Goal: Task Accomplishment & Management: Manage account settings

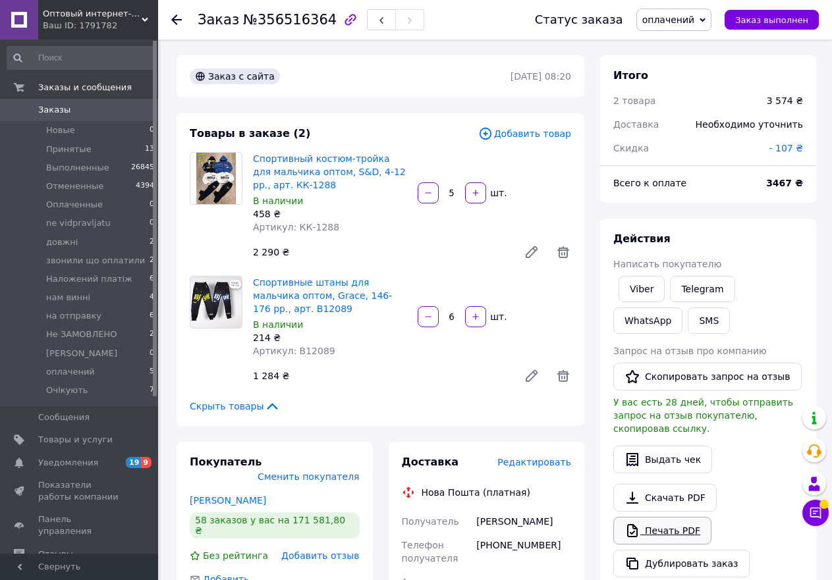
click at [643, 519] on link "Печать PDF" at bounding box center [662, 531] width 98 height 28
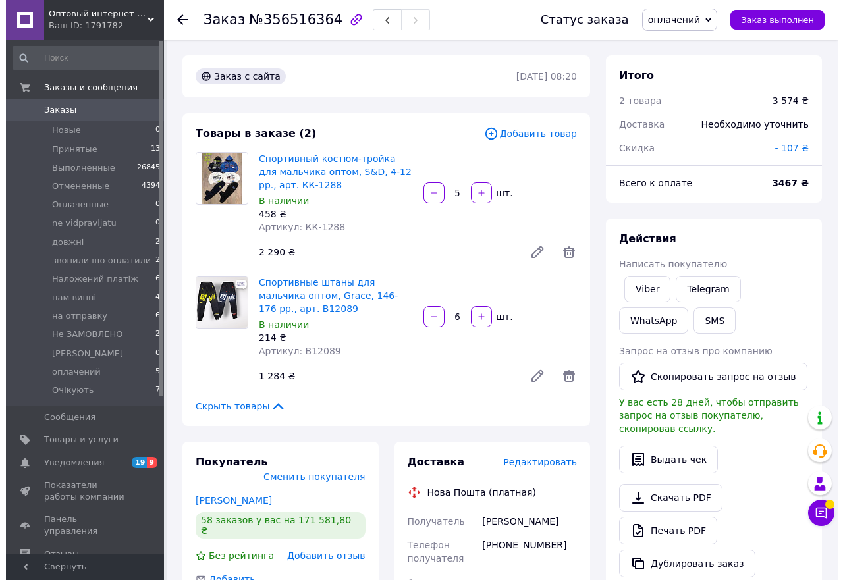
scroll to position [142, 0]
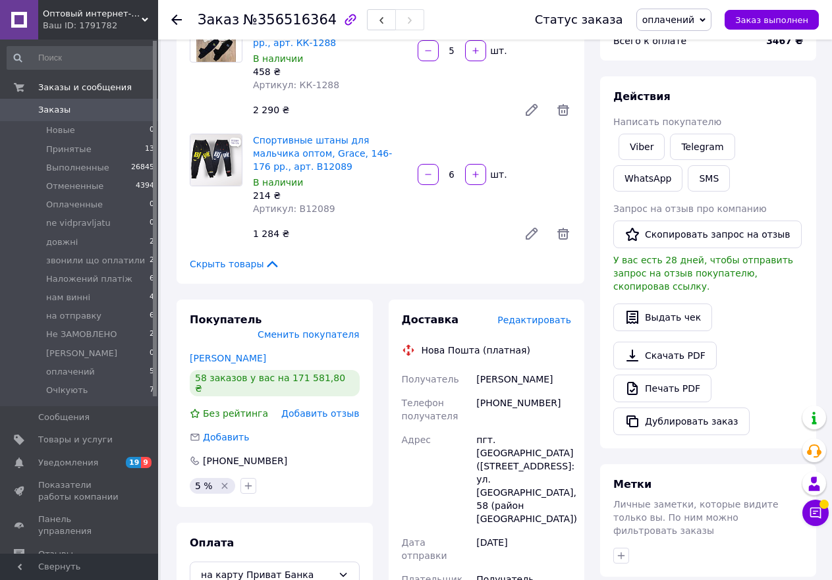
click at [828, 312] on div "Заказ №356516364 Статус заказа оплачений Принят Выполнен Отменен Оплаченный ne …" at bounding box center [496, 467] width 671 height 1140
click at [520, 319] on span "Редактировать" at bounding box center [534, 320] width 74 height 11
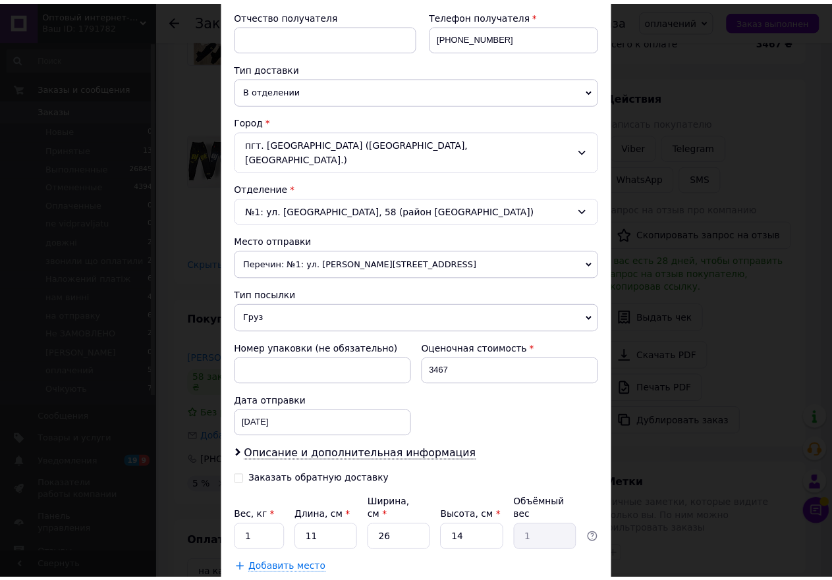
scroll to position [264, 0]
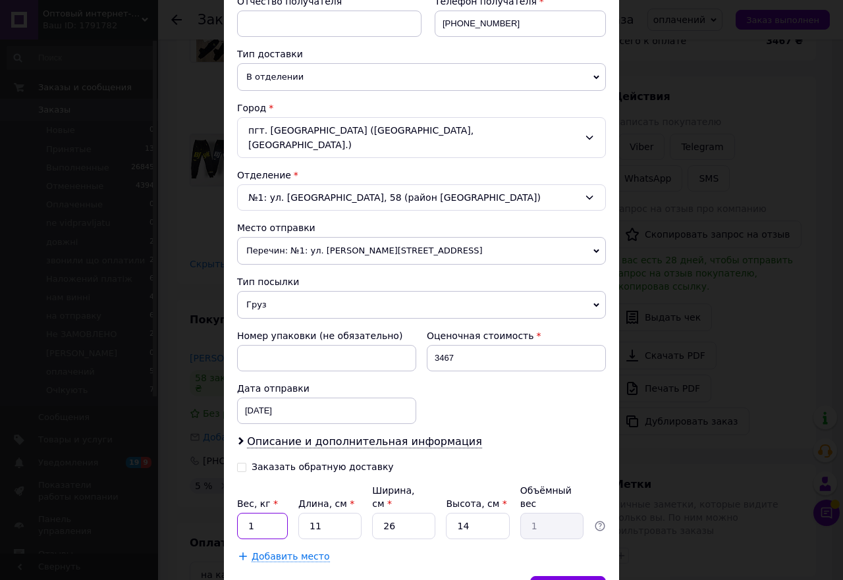
click at [266, 513] on input "1" at bounding box center [262, 526] width 51 height 26
type input "5"
click at [575, 580] on span "Сохранить" at bounding box center [568, 589] width 48 height 10
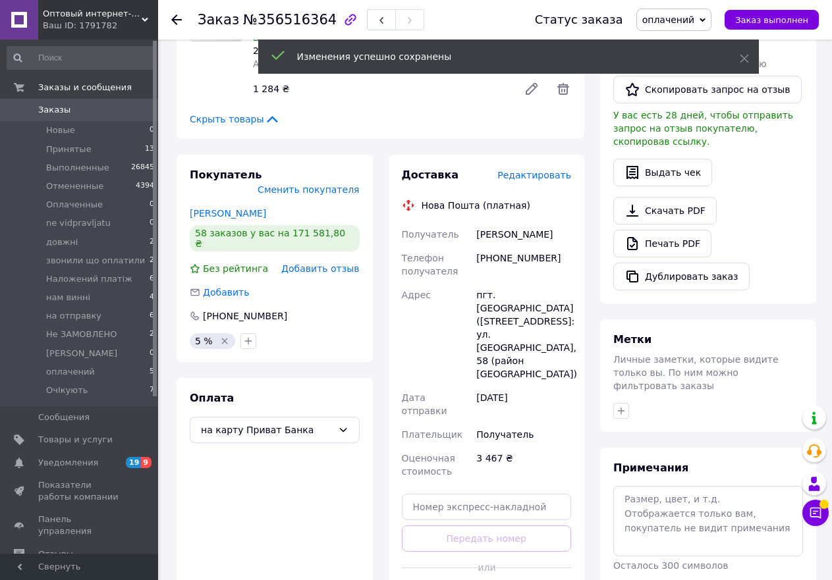
scroll to position [328, 0]
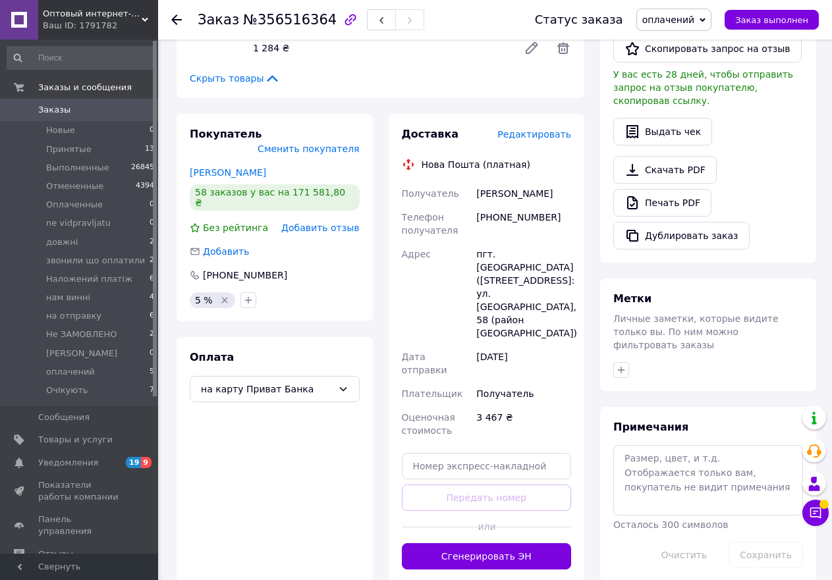
click at [488, 532] on div "Доставка Редактировать Нова Пошта (платная) Получатель [PERSON_NAME] Телефон по…" at bounding box center [487, 348] width 196 height 469
click at [478, 544] on button "Сгенерировать ЭН" at bounding box center [487, 557] width 170 height 26
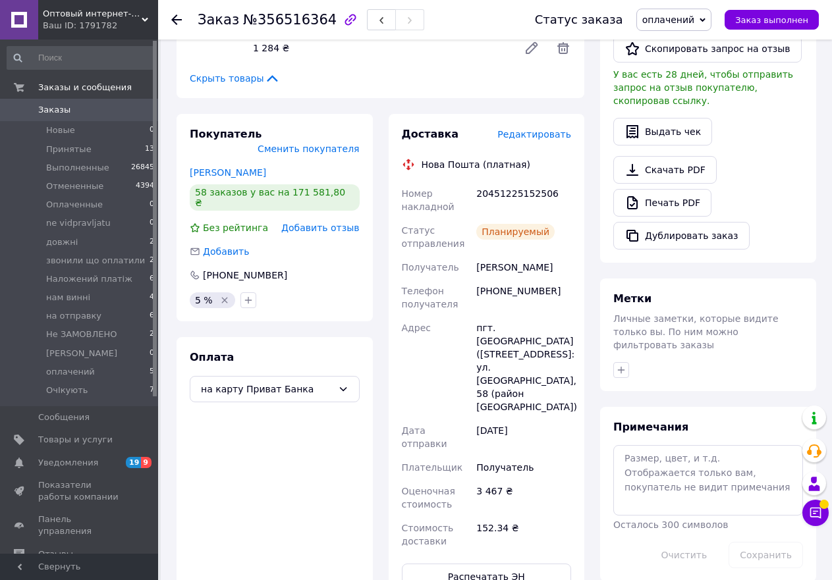
click at [526, 191] on div "20451225152506" at bounding box center [524, 200] width 100 height 37
copy div "20451225152506"
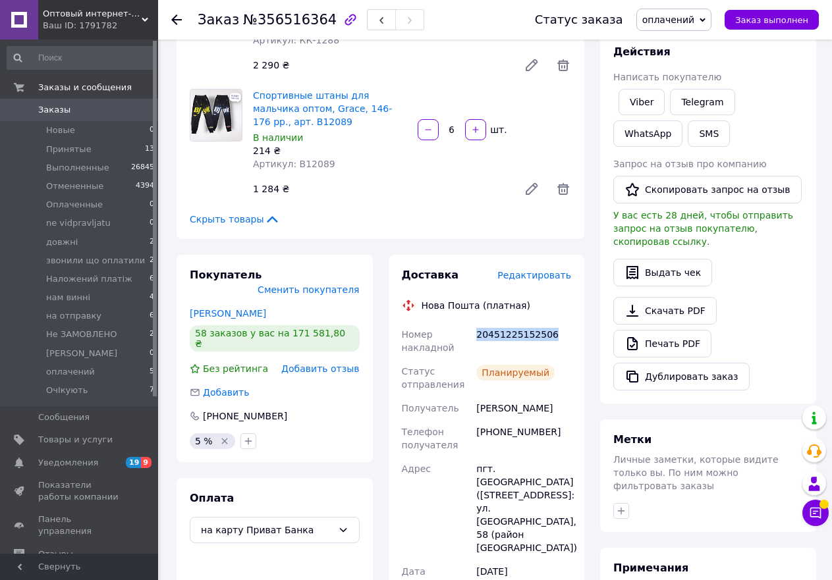
scroll to position [184, 0]
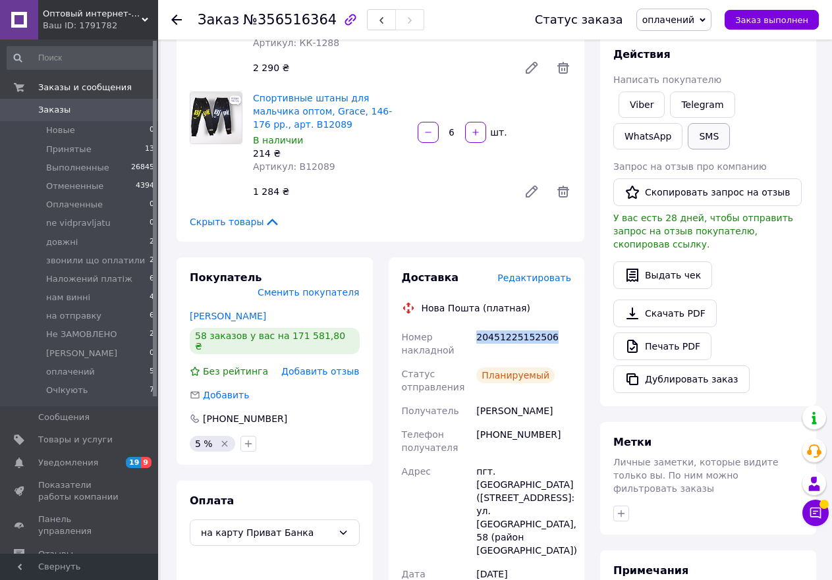
click at [688, 130] on button "SMS" at bounding box center [709, 136] width 42 height 26
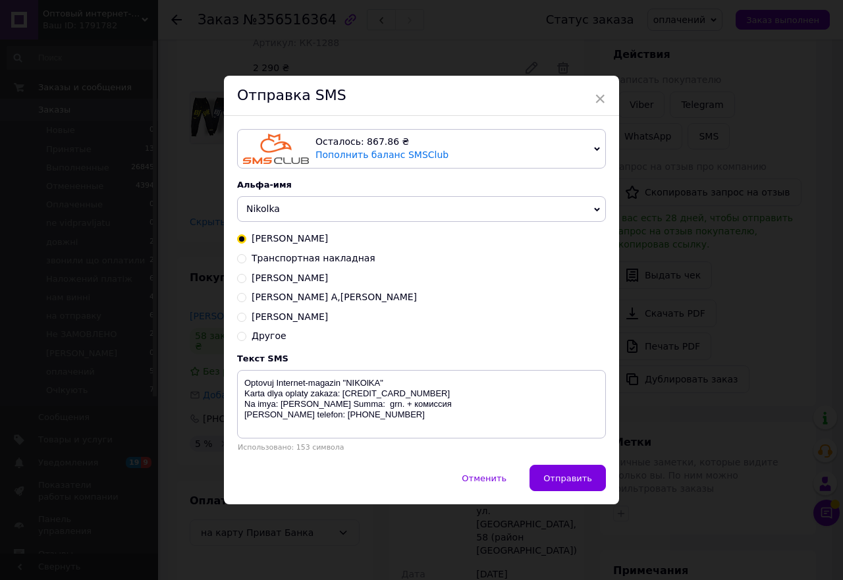
click at [290, 260] on span "Транспортная накладная" at bounding box center [314, 258] width 124 height 11
click at [246, 260] on input "Транспортная накладная" at bounding box center [241, 257] width 9 height 9
radio input "true"
radio input "false"
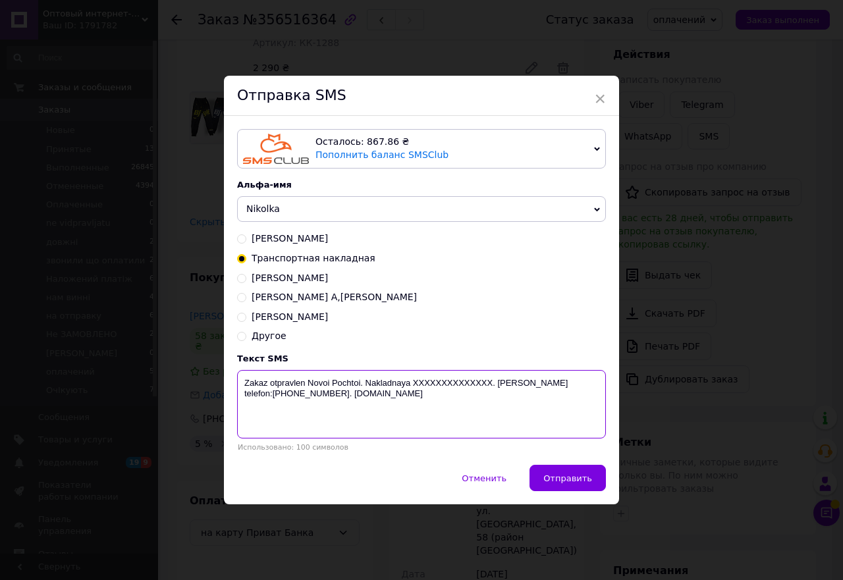
click at [453, 384] on textarea "Zakaz otpravlen Novoi Pochtoi. Nakladnaya XXXXXXXXXXXXXX. [PERSON_NAME] telefon…" at bounding box center [421, 404] width 369 height 69
paste textarea "20451225152506"
type textarea "Zakaz otpravlen Novoi Pochtoi. Nakladnaya [PHONE_NUMBER]. [PERSON_NAME] telefon…"
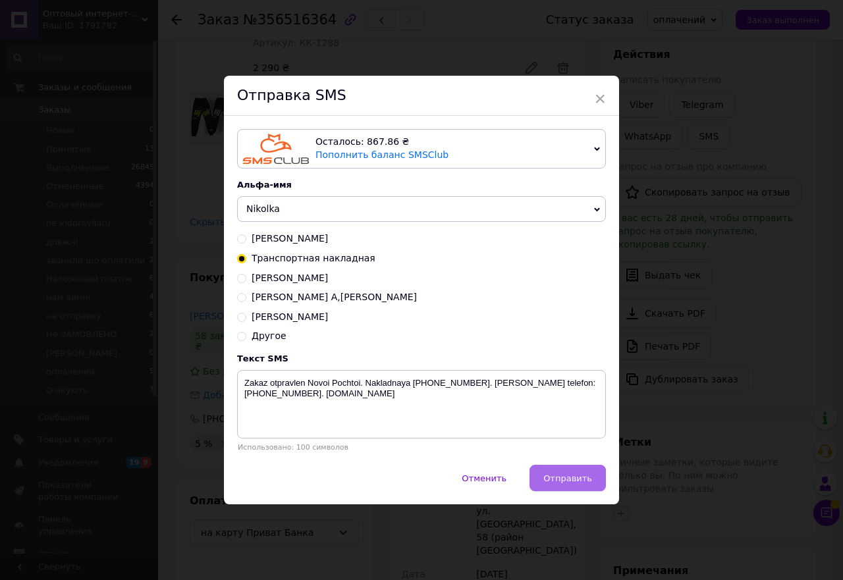
click at [570, 481] on span "Отправить" at bounding box center [568, 479] width 49 height 10
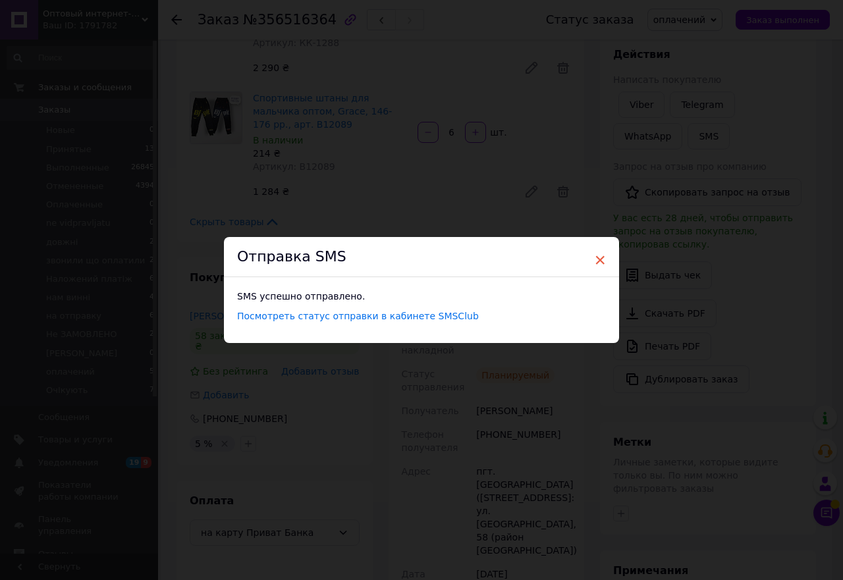
click at [597, 246] on div "Отправка SMS" at bounding box center [421, 257] width 395 height 40
click at [598, 258] on span "×" at bounding box center [600, 260] width 12 height 22
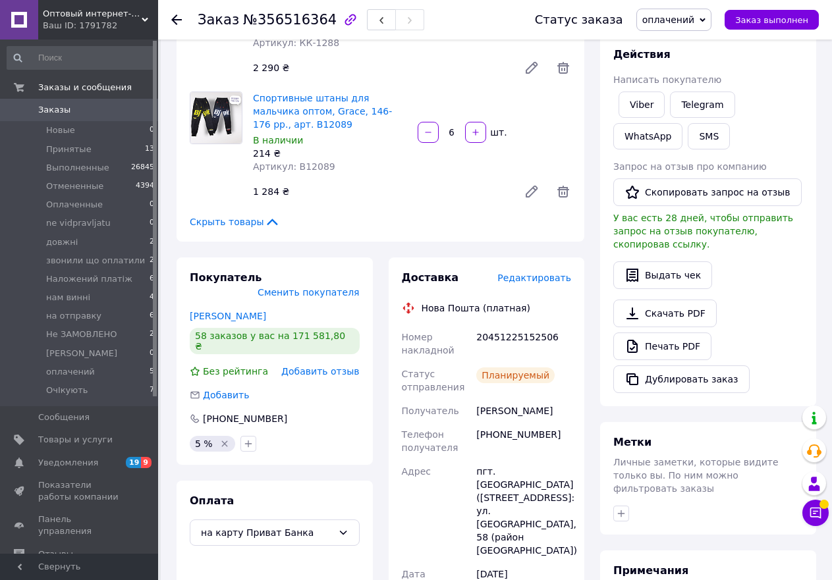
click at [690, 13] on span "оплачений" at bounding box center [674, 20] width 75 height 22
click at [695, 65] on li "Выполнен" at bounding box center [693, 66] width 112 height 20
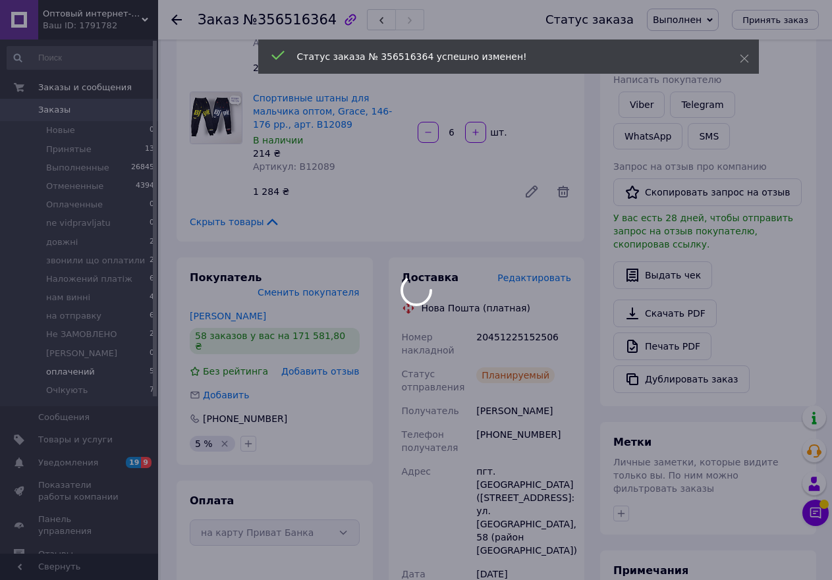
scroll to position [47, 0]
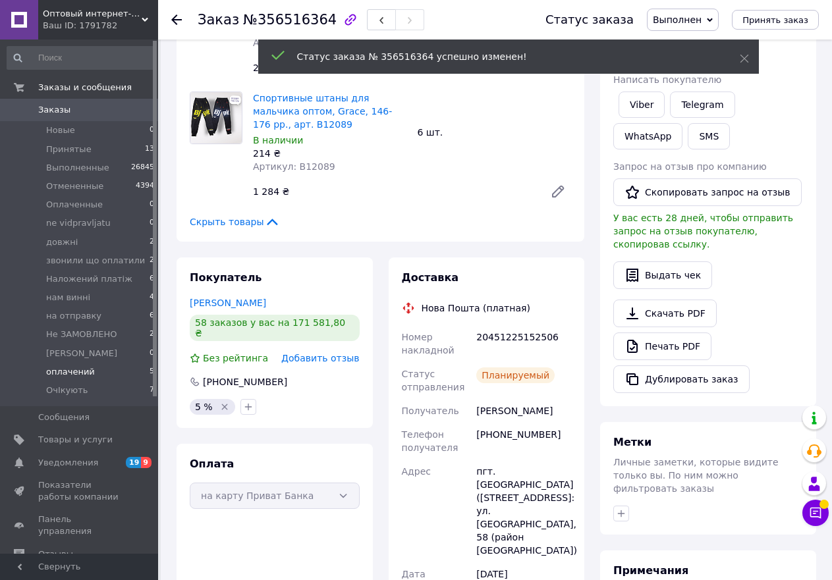
click at [84, 372] on span "оплачений" at bounding box center [70, 372] width 49 height 12
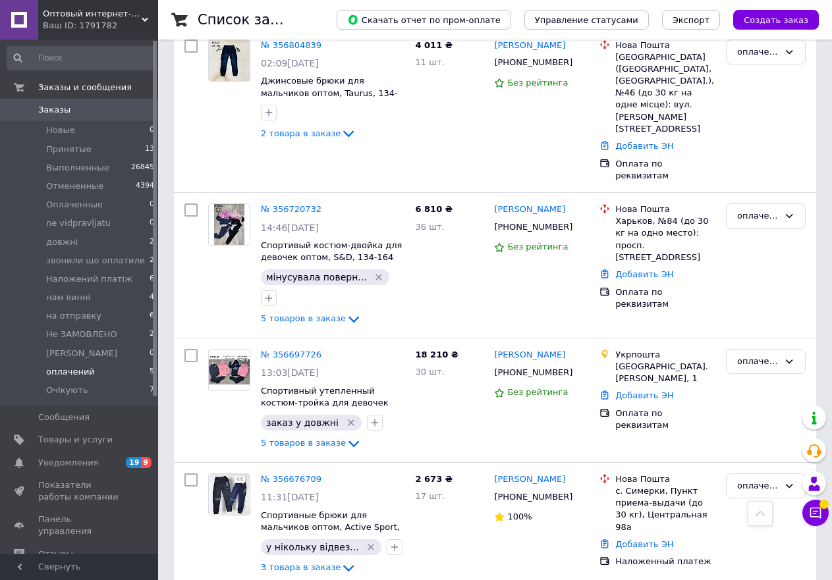
scroll to position [250, 0]
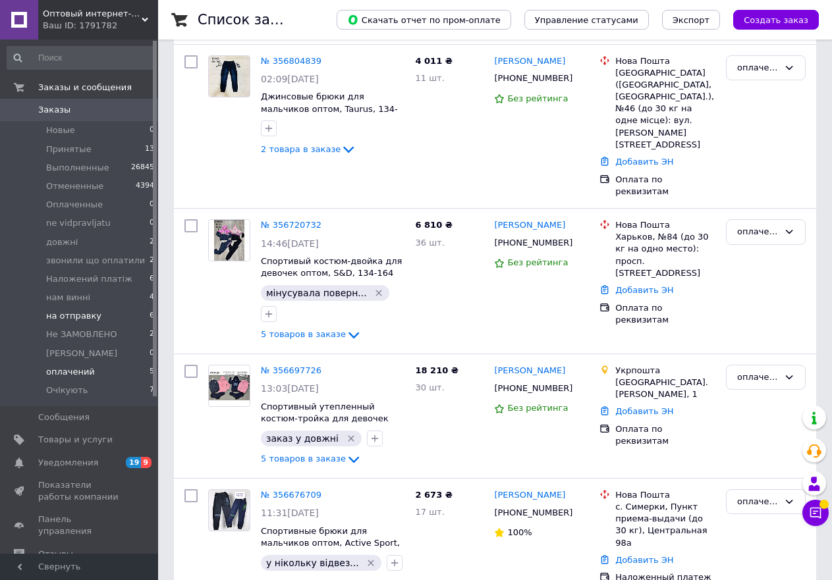
click at [115, 313] on li "на отправку 6" at bounding box center [81, 316] width 162 height 18
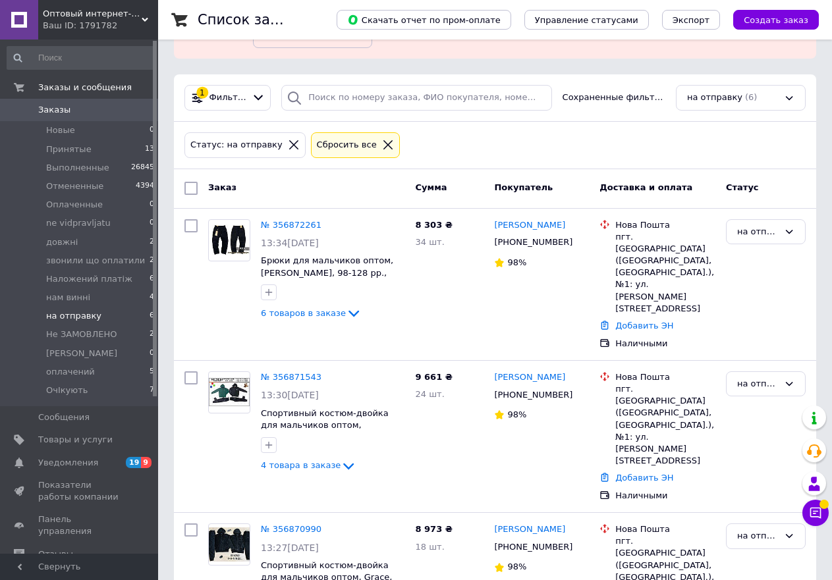
scroll to position [84, 0]
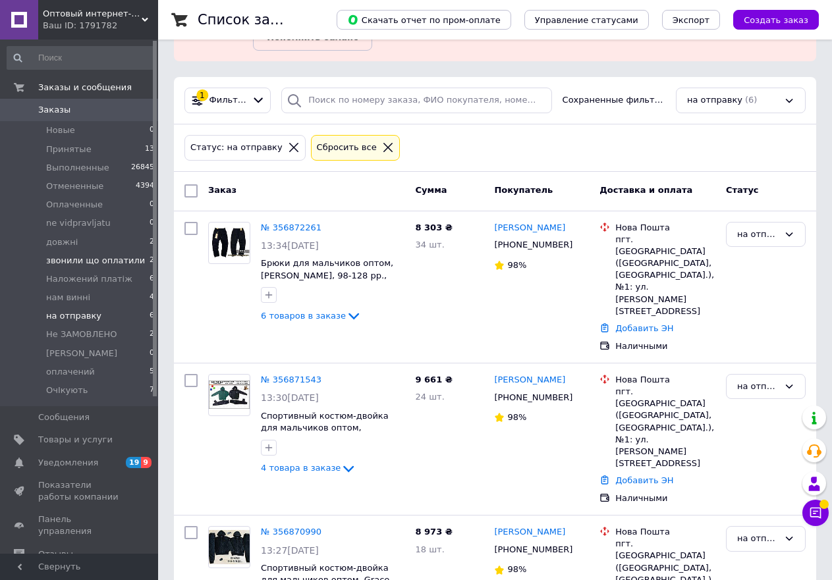
click at [115, 256] on span "звонили що оплатили" at bounding box center [95, 261] width 99 height 12
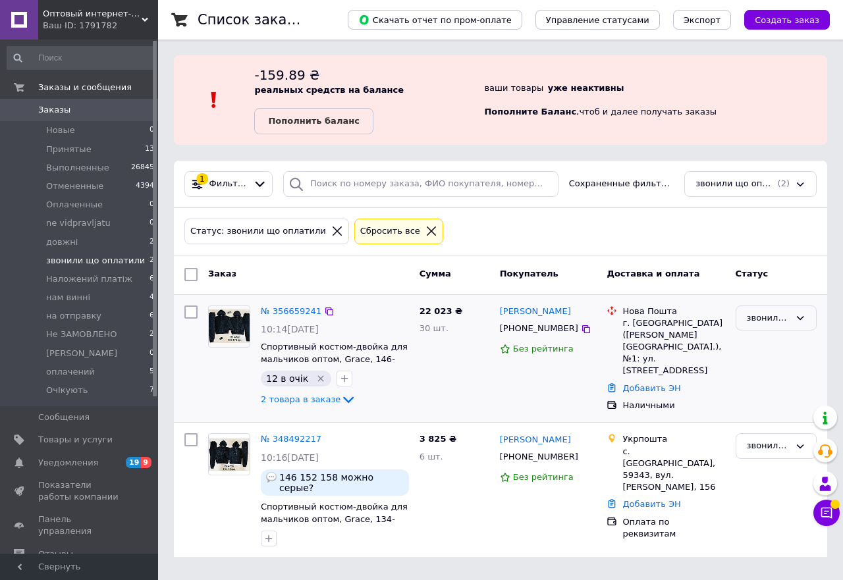
click at [769, 315] on div "звонили що оплатили" at bounding box center [768, 319] width 43 height 14
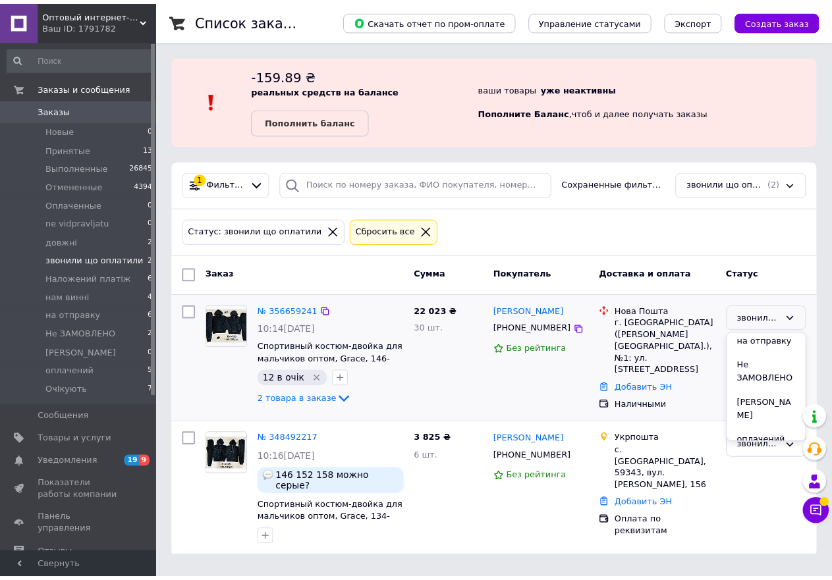
scroll to position [227, 0]
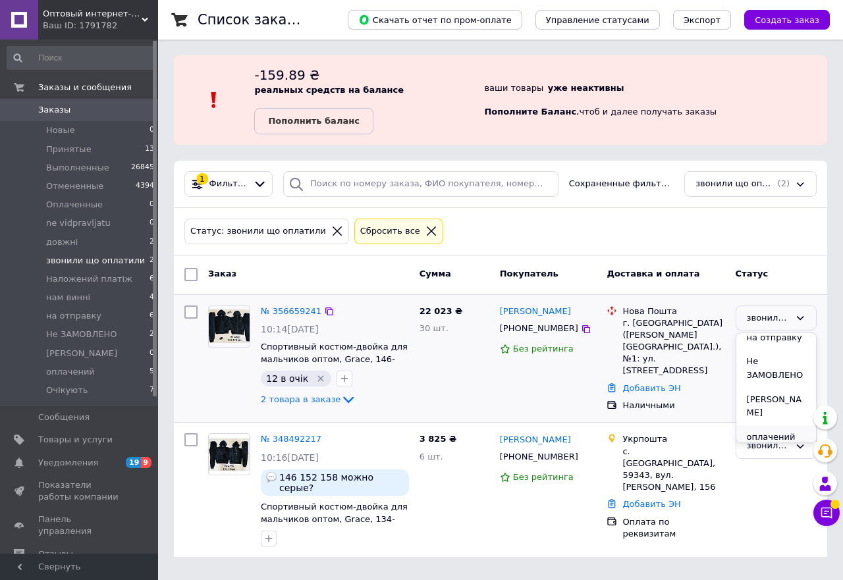
click at [769, 430] on li "оплачений" at bounding box center [777, 438] width 80 height 24
click at [59, 141] on li "Принятые 13" at bounding box center [81, 149] width 162 height 18
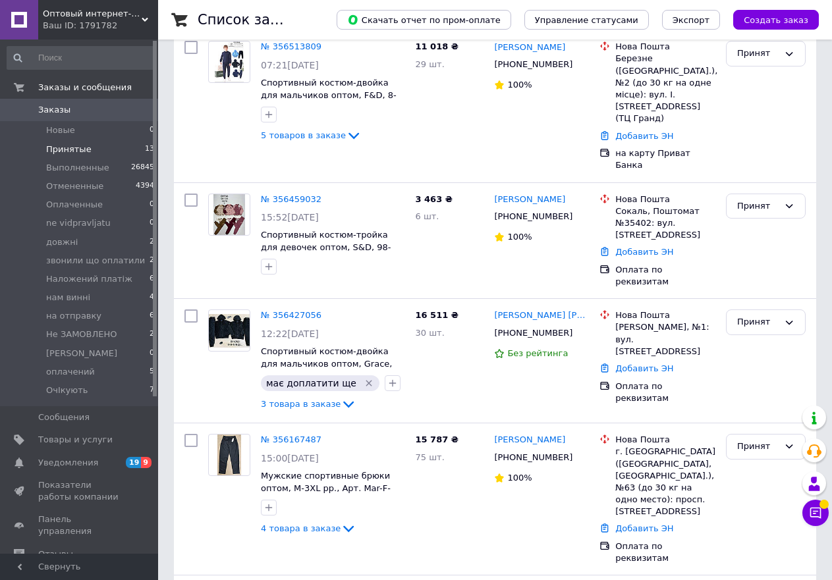
scroll to position [1362, 0]
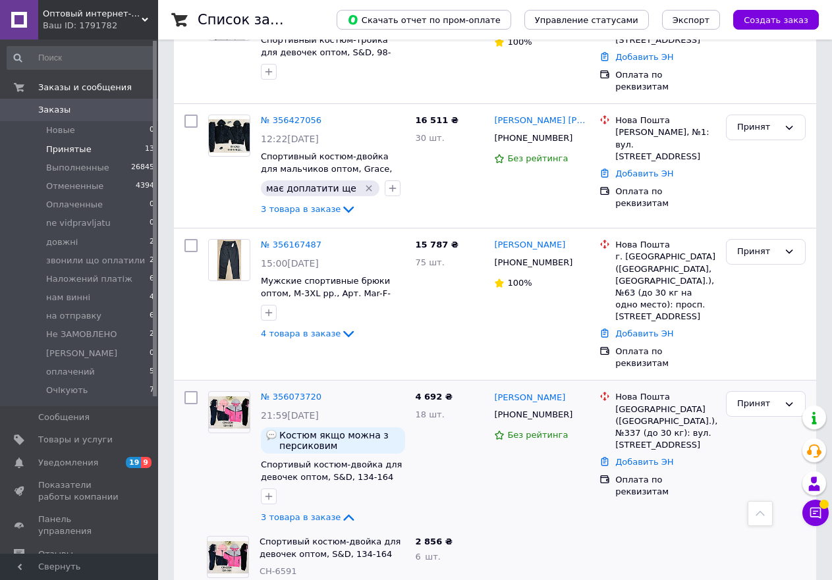
scroll to position [1521, 0]
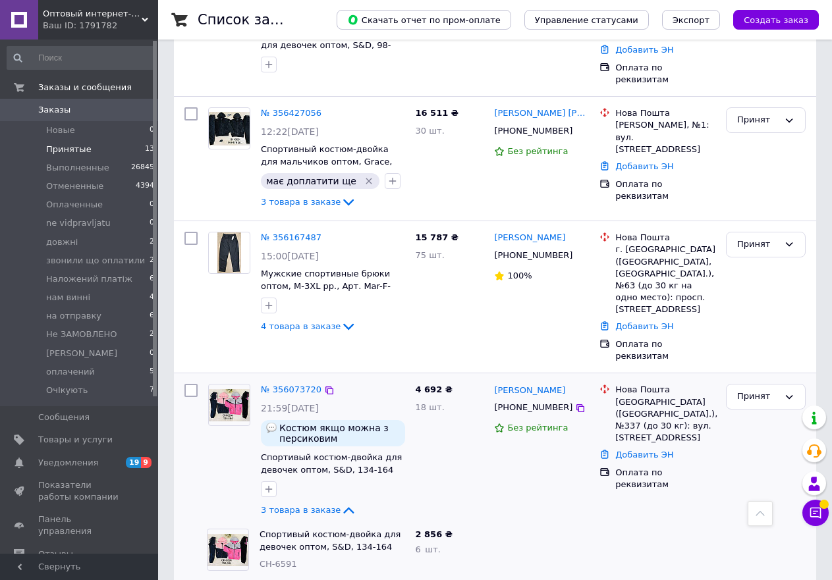
click at [290, 379] on div "№ 356073720 21:59[DATE] Костюм якщо можна з персиковим Спортивый костюм-двойка …" at bounding box center [333, 451] width 155 height 145
click at [295, 385] on link "№ 356073720" at bounding box center [291, 390] width 61 height 10
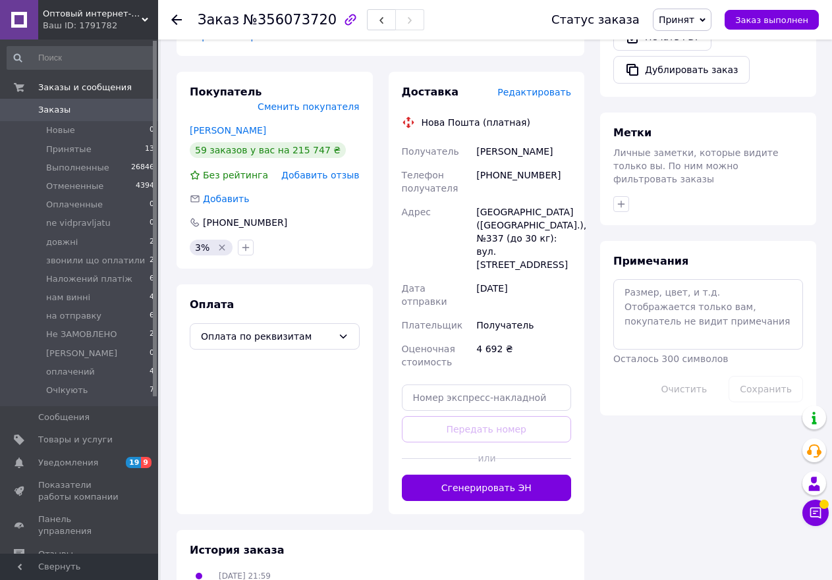
scroll to position [448, 0]
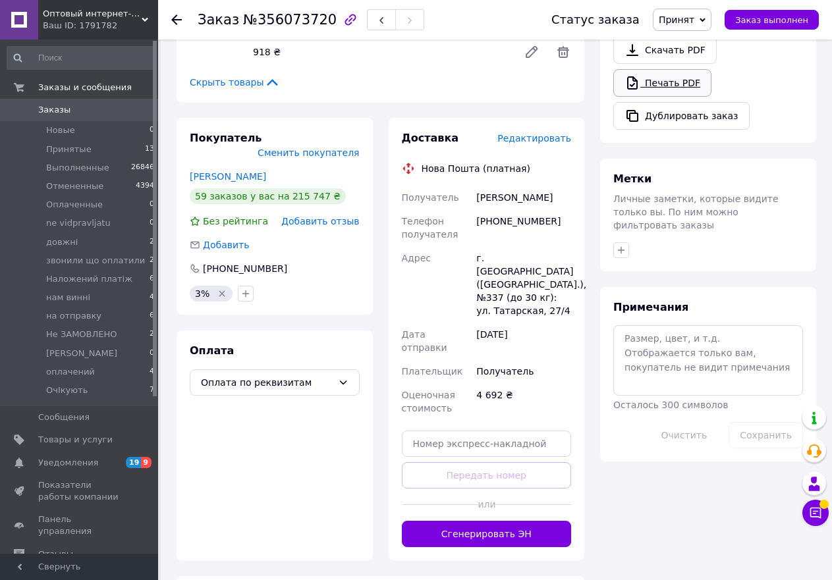
click at [666, 69] on link "Печать PDF" at bounding box center [662, 83] width 98 height 28
click at [694, 22] on span "Принят" at bounding box center [677, 19] width 36 height 11
click at [698, 145] on li "ОчІкують" at bounding box center [710, 150] width 112 height 20
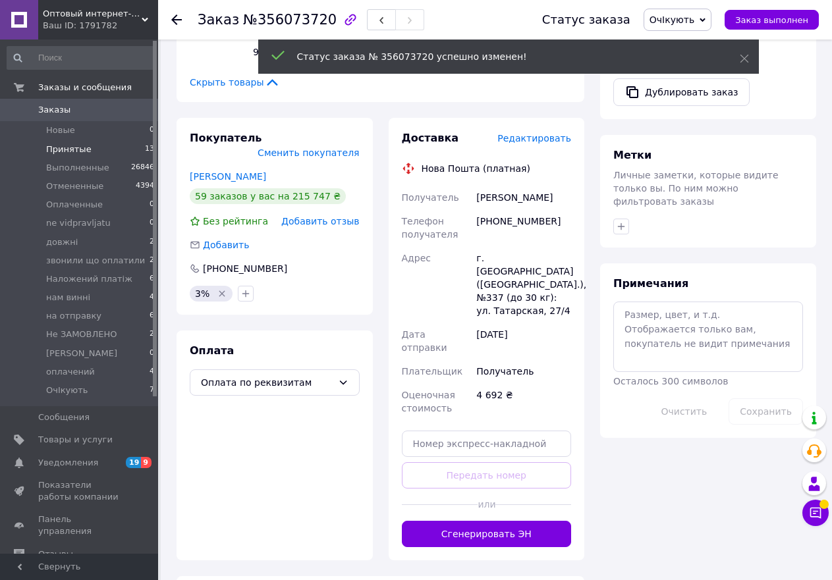
click at [93, 148] on li "Принятые 13" at bounding box center [81, 149] width 162 height 18
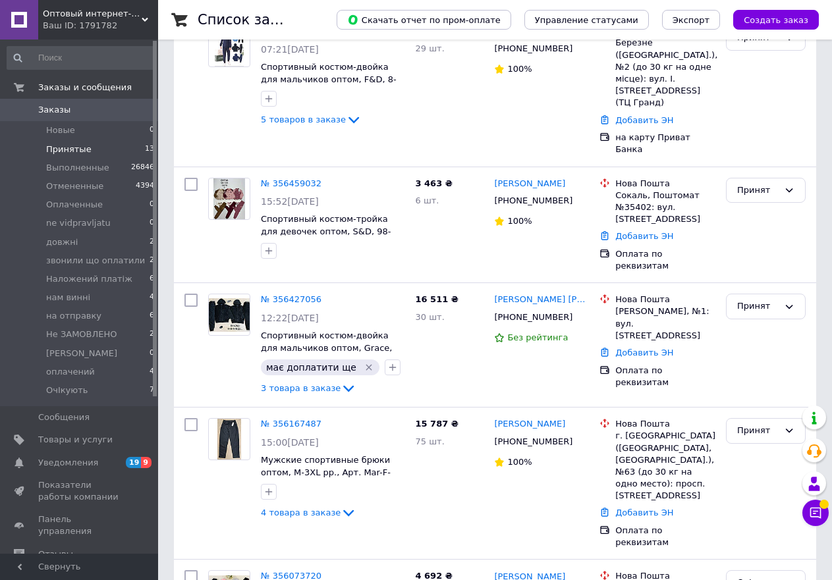
scroll to position [1362, 0]
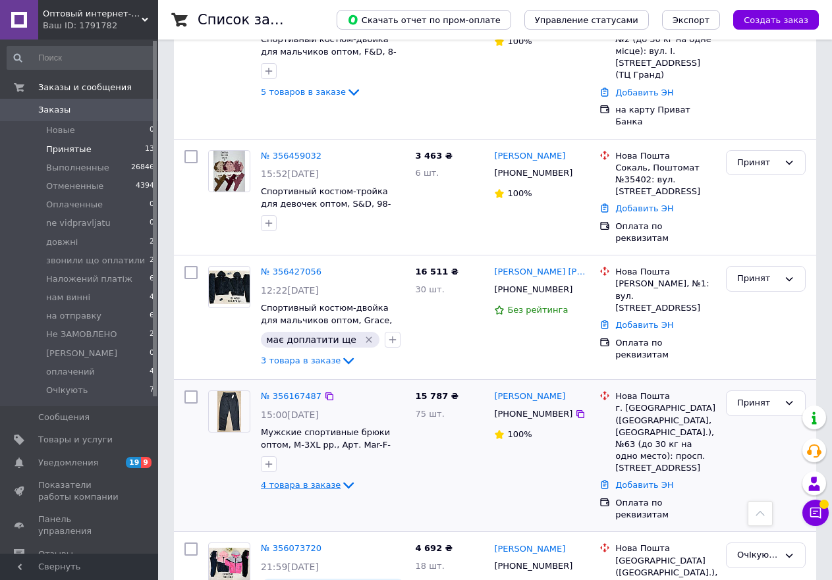
click at [302, 480] on span "4 товара в заказе" at bounding box center [301, 485] width 80 height 10
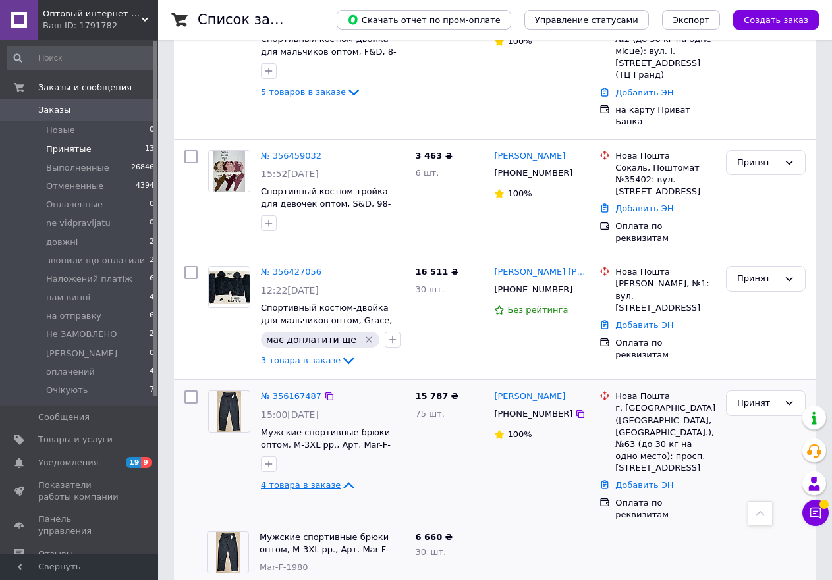
click at [302, 480] on span "4 товара в заказе" at bounding box center [301, 485] width 80 height 10
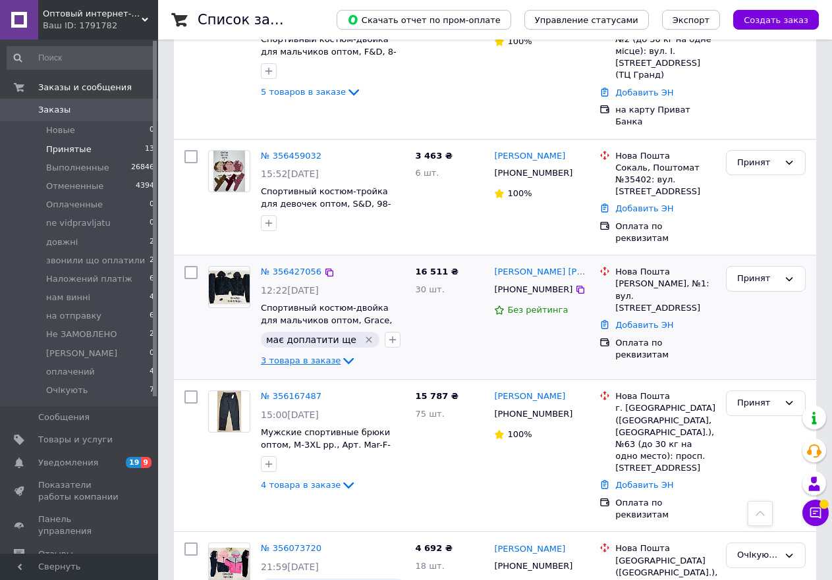
click at [306, 356] on span "3 товара в заказе" at bounding box center [301, 361] width 80 height 10
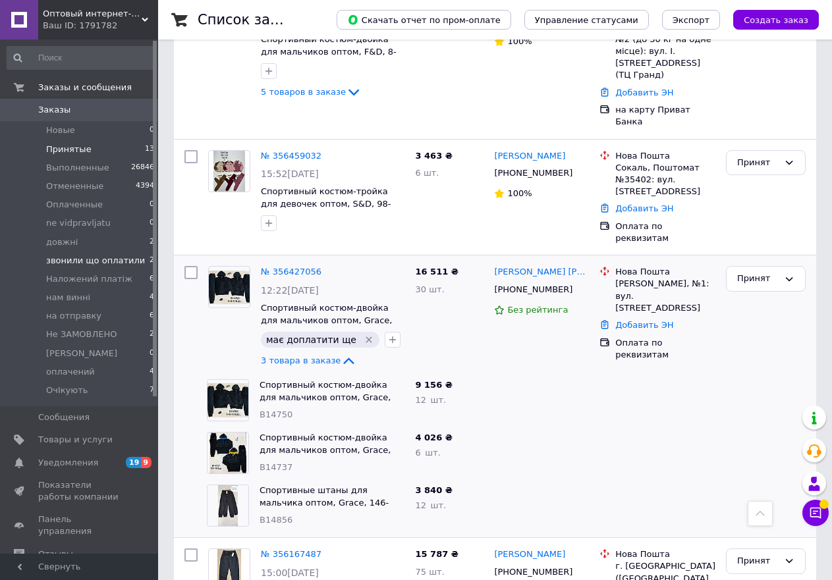
click at [109, 262] on span "звонили що оплатили" at bounding box center [95, 261] width 99 height 12
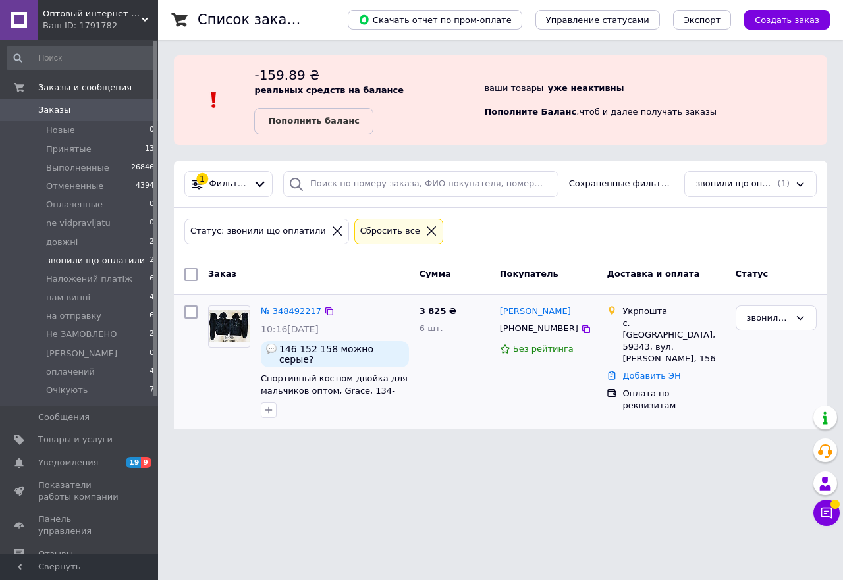
click at [283, 310] on link "№ 348492217" at bounding box center [291, 311] width 61 height 10
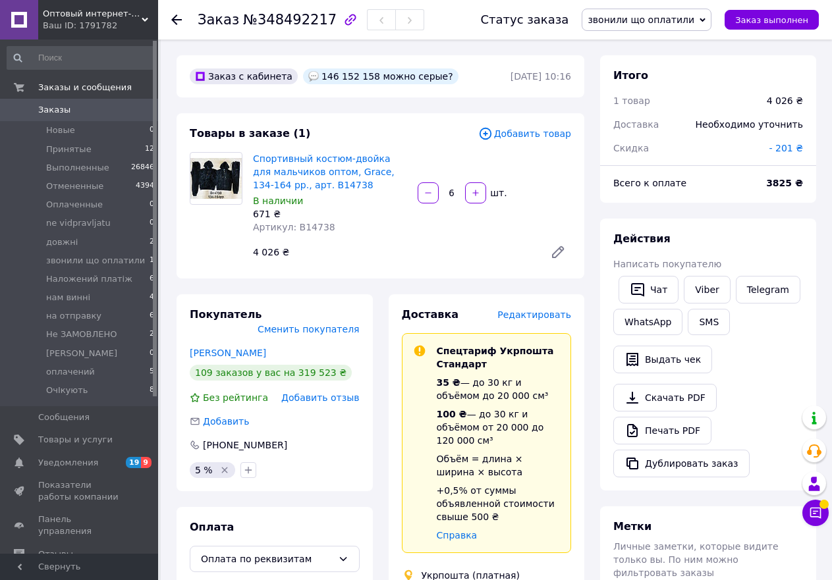
click at [537, 314] on span "Редактировать" at bounding box center [534, 315] width 74 height 11
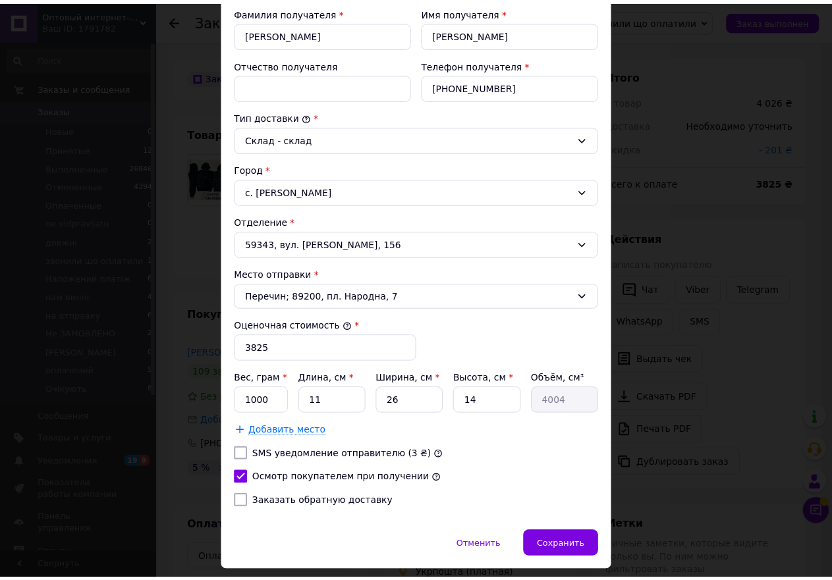
scroll to position [268, 0]
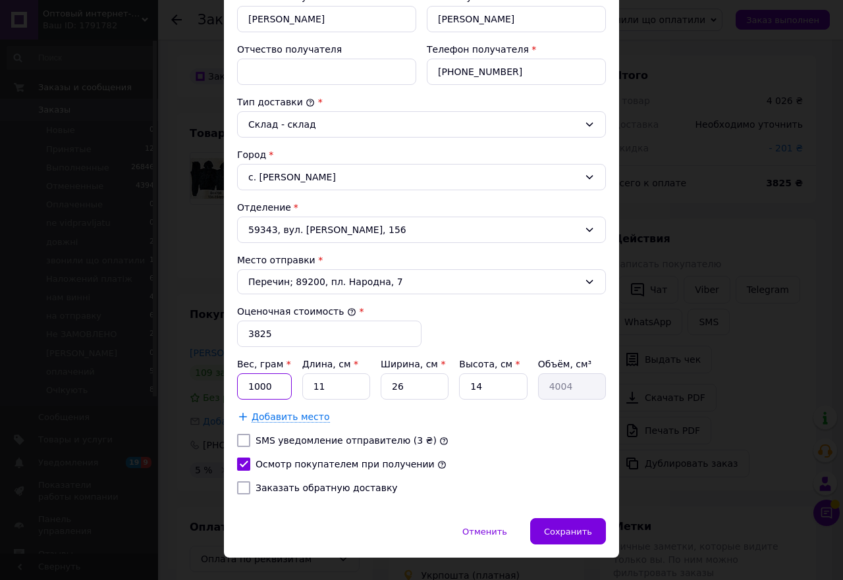
click at [250, 378] on input "1000" at bounding box center [264, 387] width 55 height 26
type input "4000"
click at [579, 525] on div "Сохранить" at bounding box center [568, 532] width 76 height 26
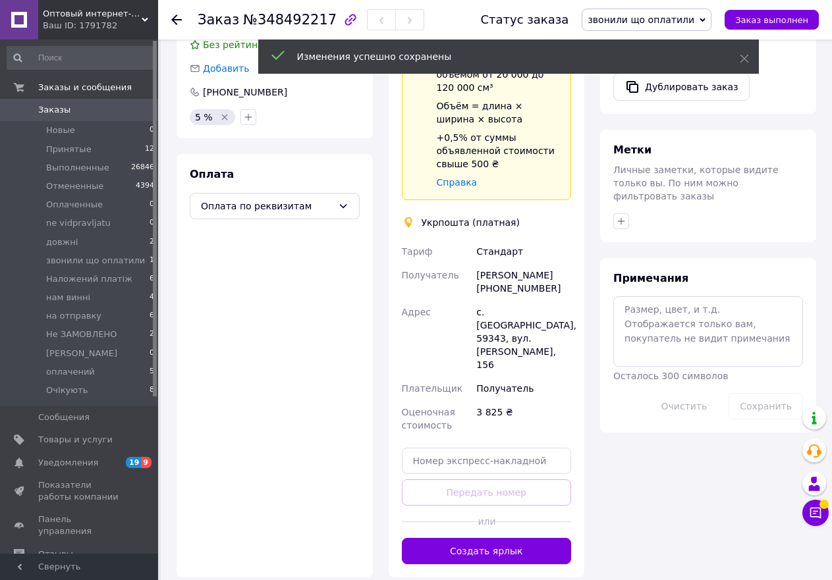
scroll to position [390, 0]
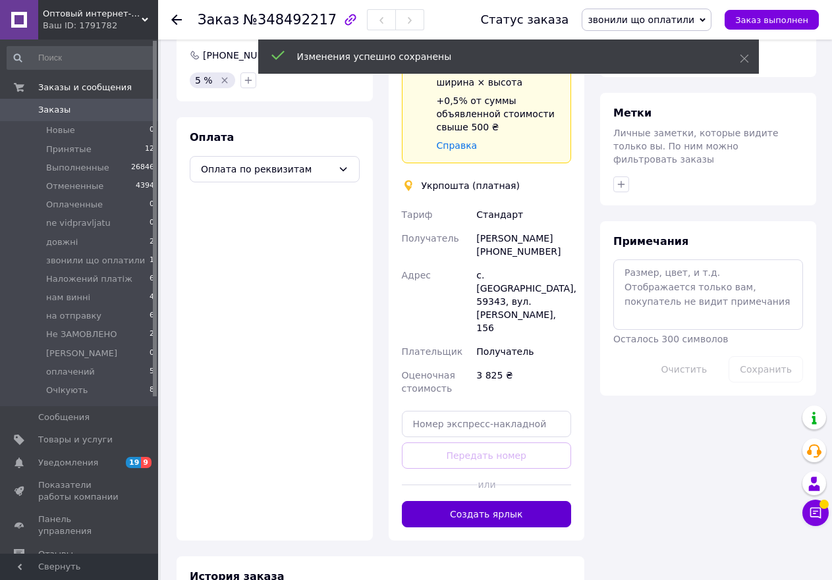
click at [501, 501] on button "Создать ярлык" at bounding box center [487, 514] width 170 height 26
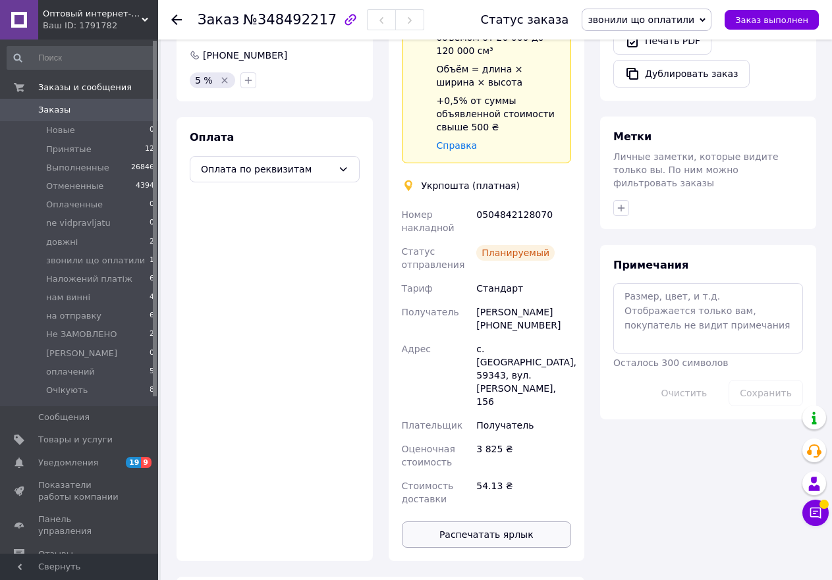
click at [511, 522] on button "Распечатать ярлык" at bounding box center [487, 535] width 170 height 26
click at [515, 204] on div "0504842128070" at bounding box center [524, 221] width 100 height 37
copy div "0504842128070"
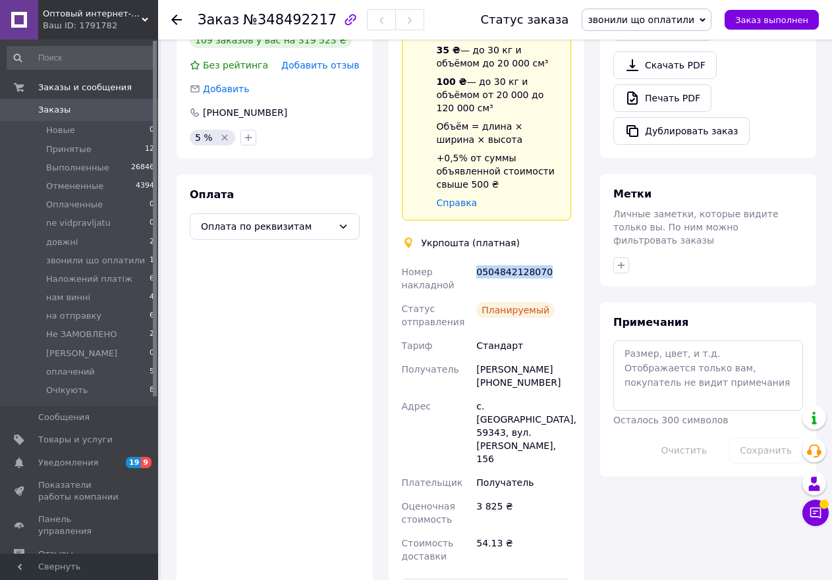
scroll to position [0, 0]
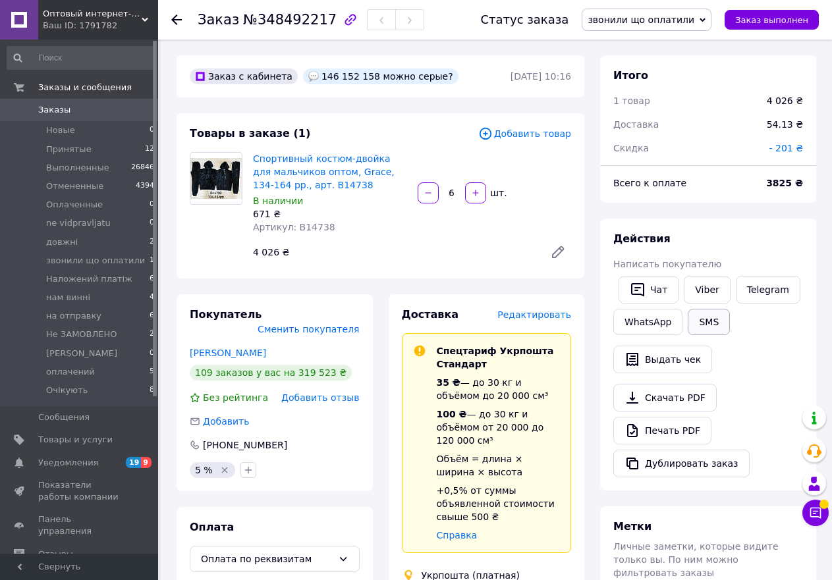
click at [710, 325] on button "SMS" at bounding box center [709, 322] width 42 height 26
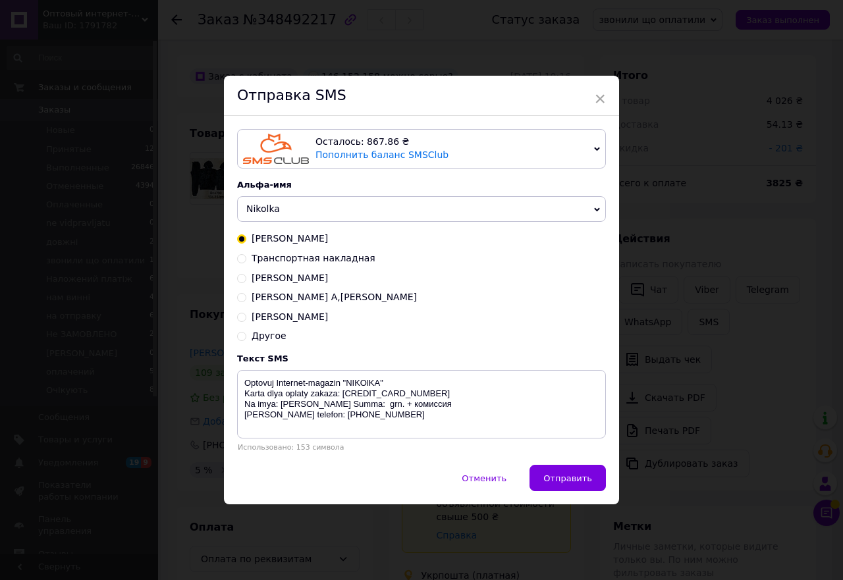
click at [330, 254] on span "Транспортная накладная" at bounding box center [314, 258] width 124 height 11
click at [246, 254] on input "Транспортная накладная" at bounding box center [241, 257] width 9 height 9
radio input "true"
radio input "false"
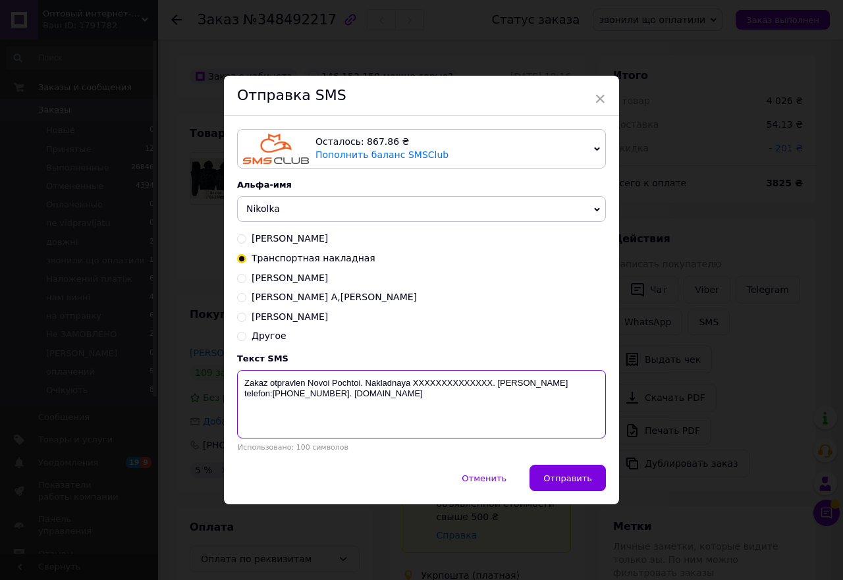
click at [462, 385] on textarea "Zakaz otpravlen Novoi Pochtoi. Nakladnaya XXXXXXXXXXXXXX. [PERSON_NAME] telefon…" at bounding box center [421, 404] width 369 height 69
paste textarea "0504842128070"
click at [358, 378] on textarea "Zakaz otpravlen Novoi Pochtoi. Nakladnaya [PHONE_NUMBER]. [PERSON_NAME] telefon…" at bounding box center [421, 404] width 369 height 69
type textarea "Zakaz otpravlen . Nakladnaya [PHONE_NUMBER]. [PERSON_NAME] telefon:[PHONE_NUMBE…"
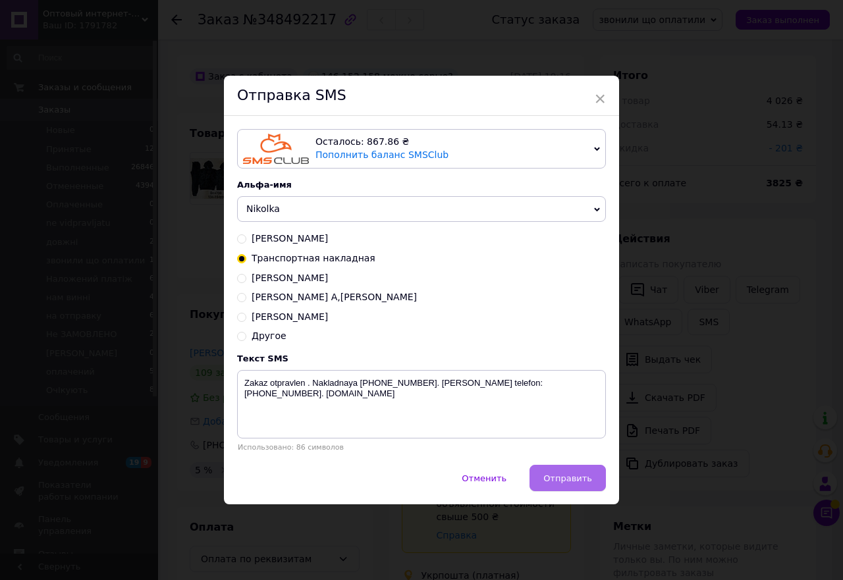
click at [573, 481] on span "Отправить" at bounding box center [568, 479] width 49 height 10
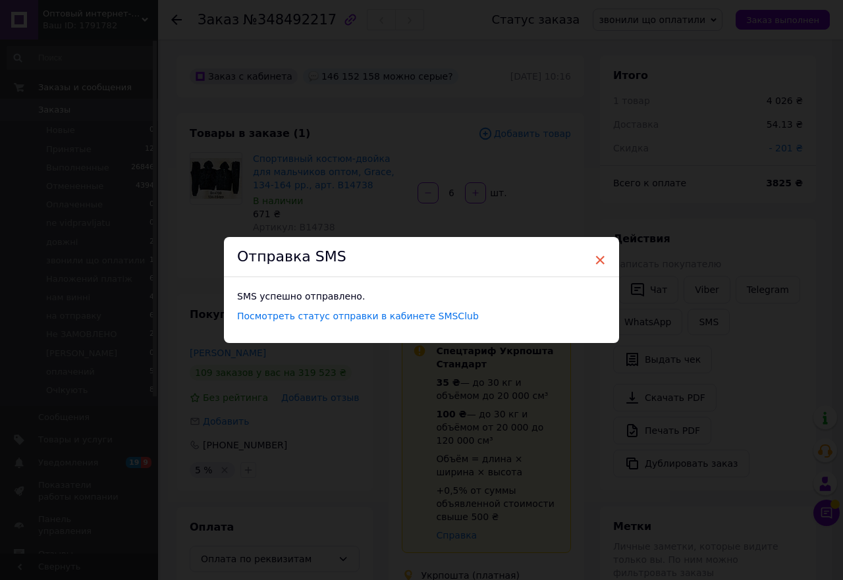
click at [600, 259] on span "×" at bounding box center [600, 260] width 12 height 22
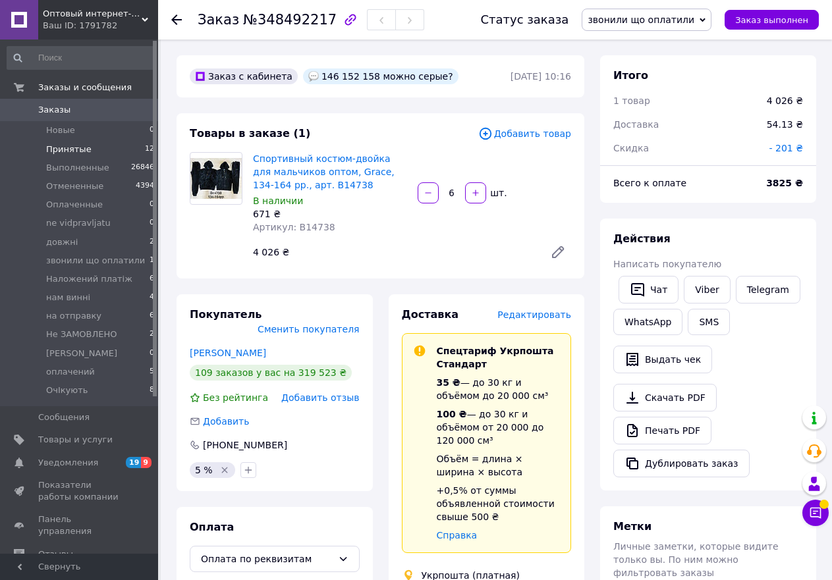
click at [91, 152] on li "Принятые 12" at bounding box center [81, 149] width 162 height 18
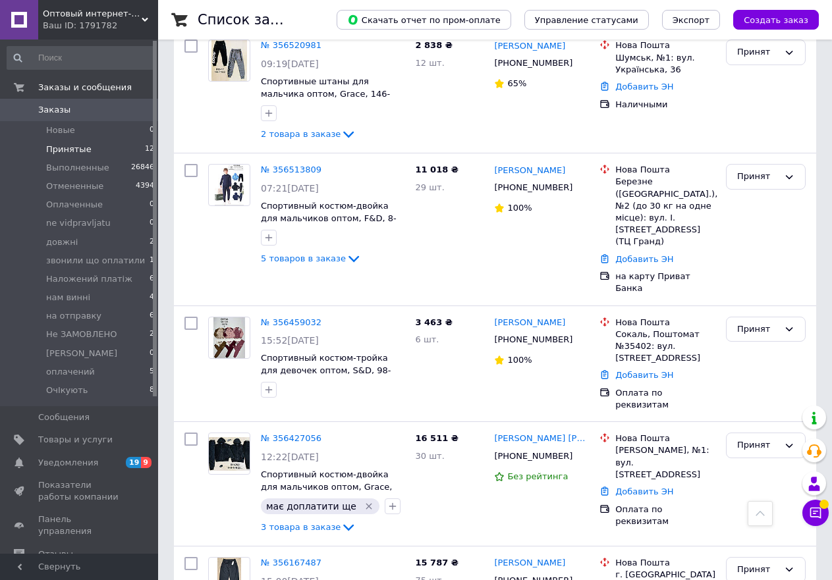
scroll to position [1206, 0]
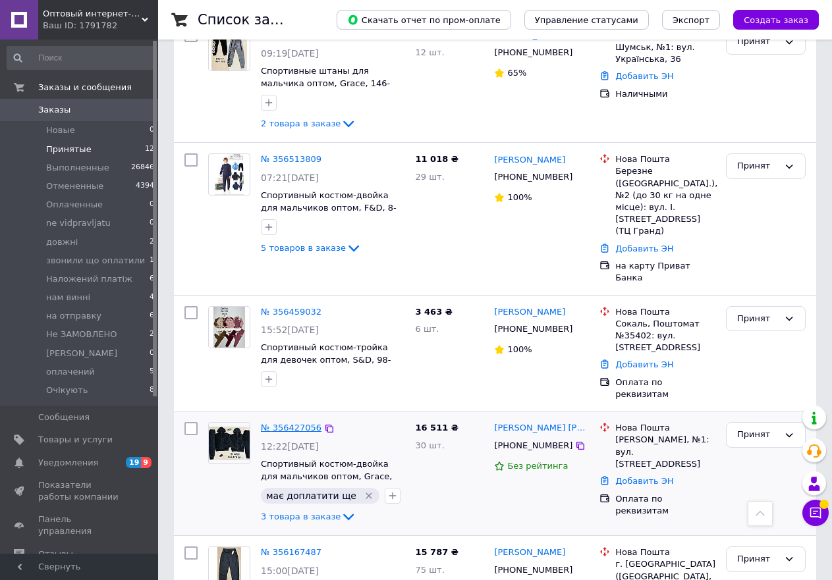
click at [297, 423] on link "№ 356427056" at bounding box center [291, 428] width 61 height 10
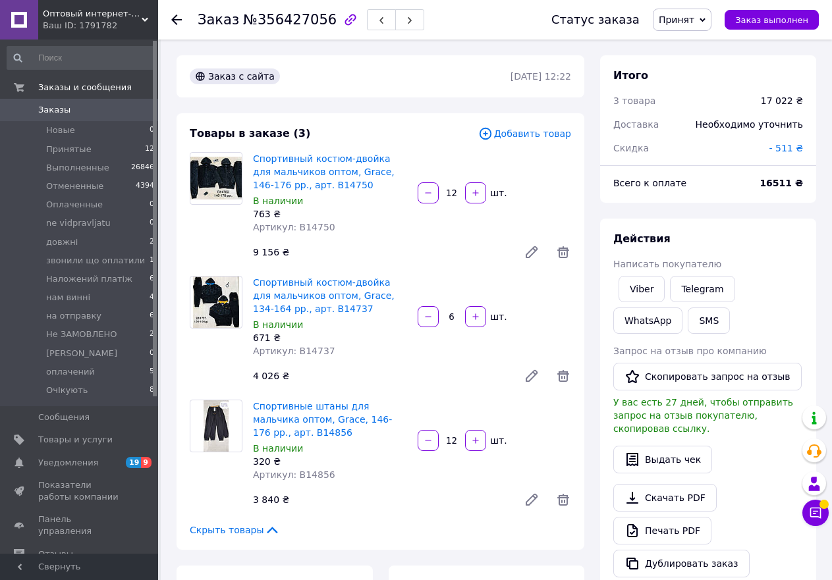
scroll to position [98, 0]
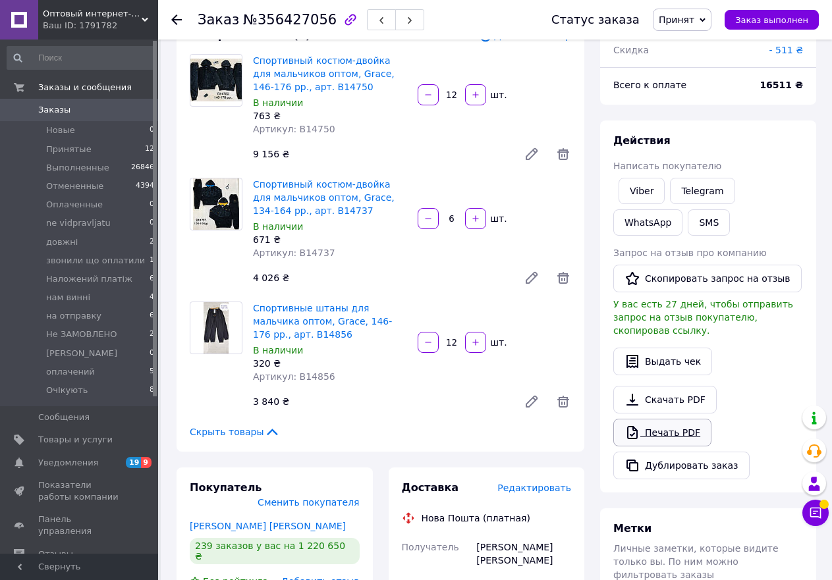
click at [677, 423] on link "Печать PDF" at bounding box center [662, 433] width 98 height 28
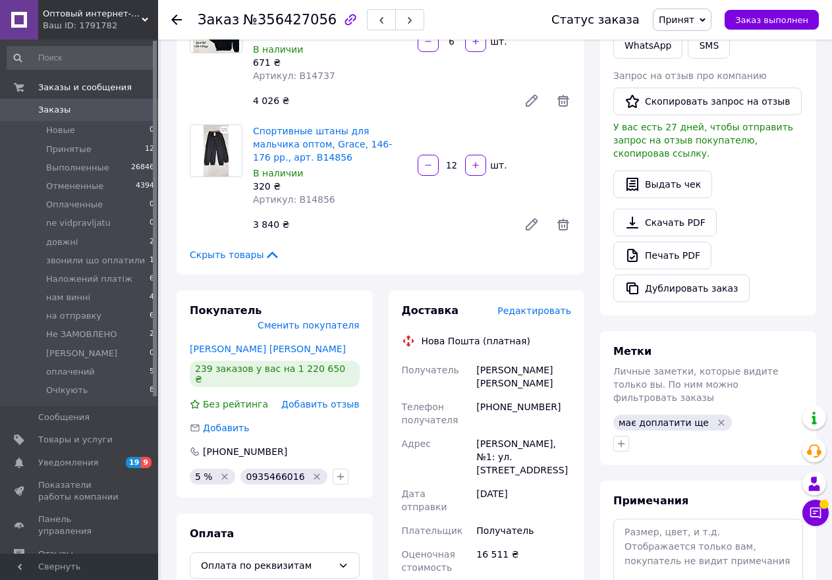
scroll to position [304, 0]
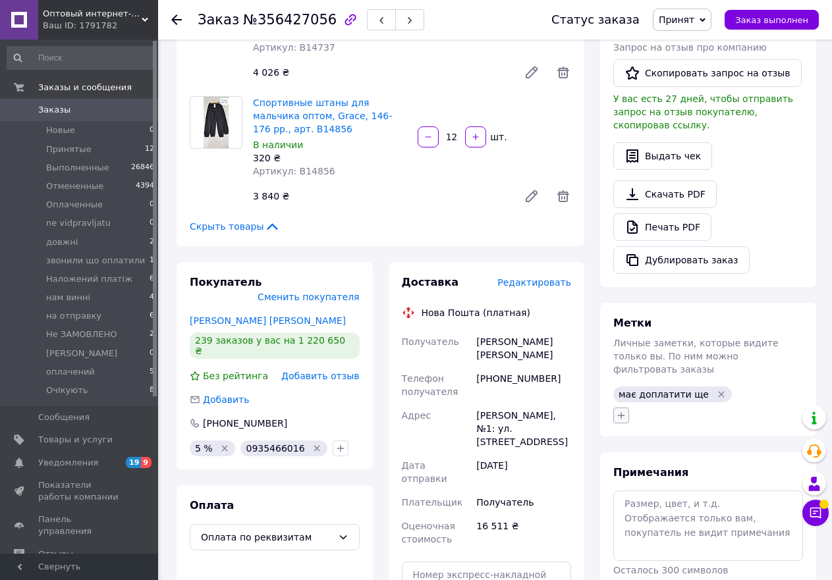
click at [624, 410] on icon "button" at bounding box center [621, 415] width 11 height 11
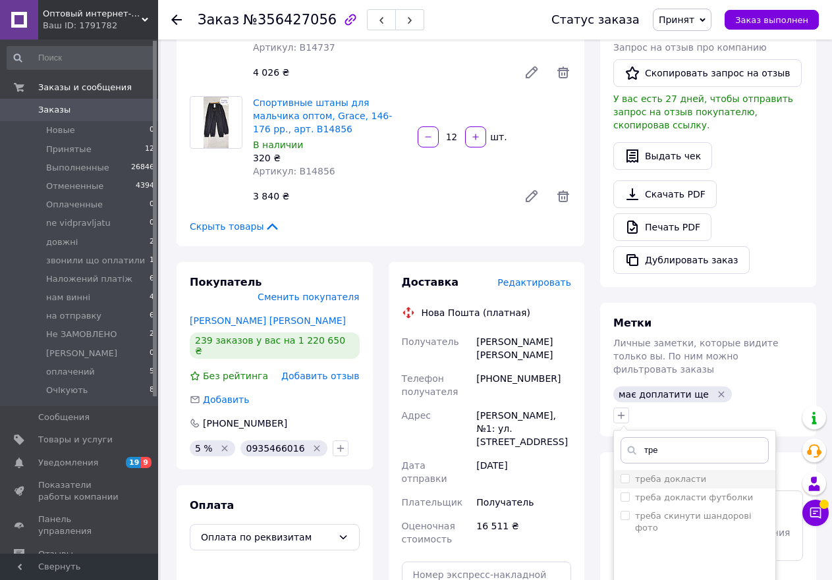
type input "тре"
click at [689, 474] on label "треба докласти" at bounding box center [670, 479] width 71 height 10
checkbox input "true"
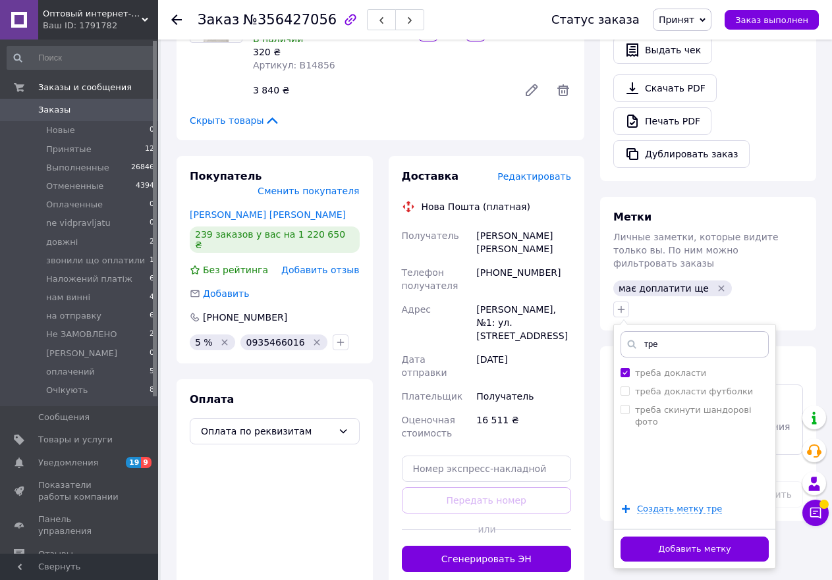
scroll to position [431, 0]
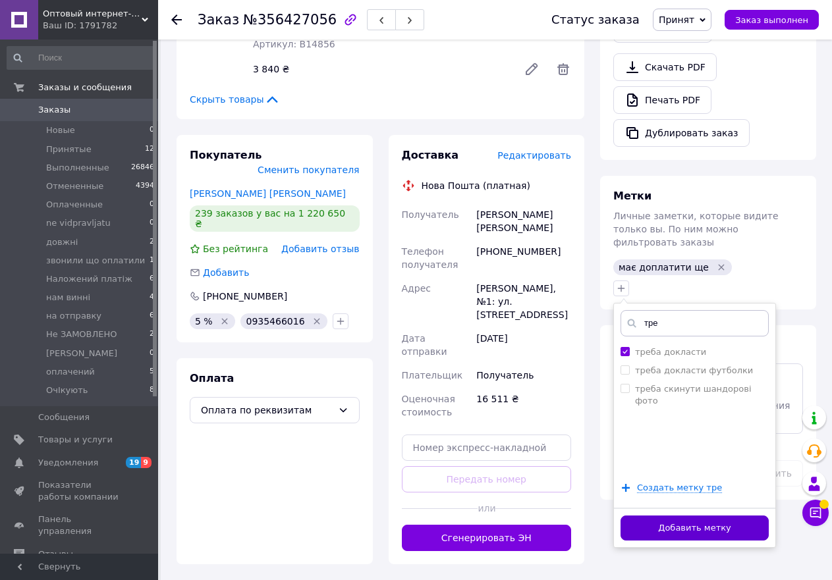
click at [713, 516] on button "Добавить метку" at bounding box center [695, 529] width 148 height 26
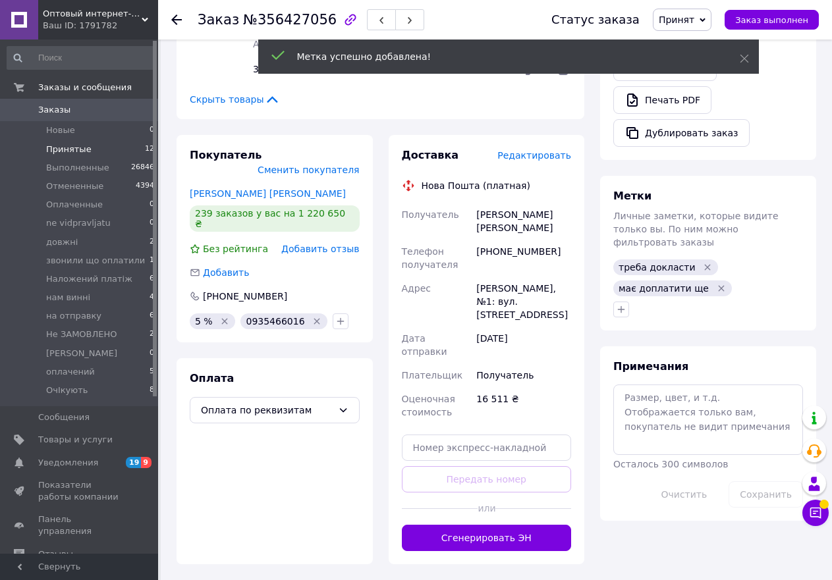
click at [68, 146] on span "Принятые" at bounding box center [68, 150] width 45 height 12
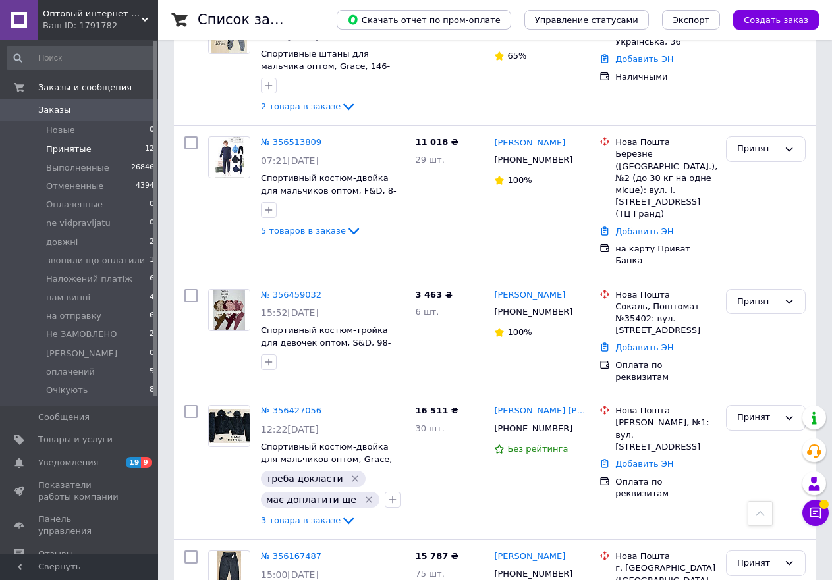
scroll to position [1227, 0]
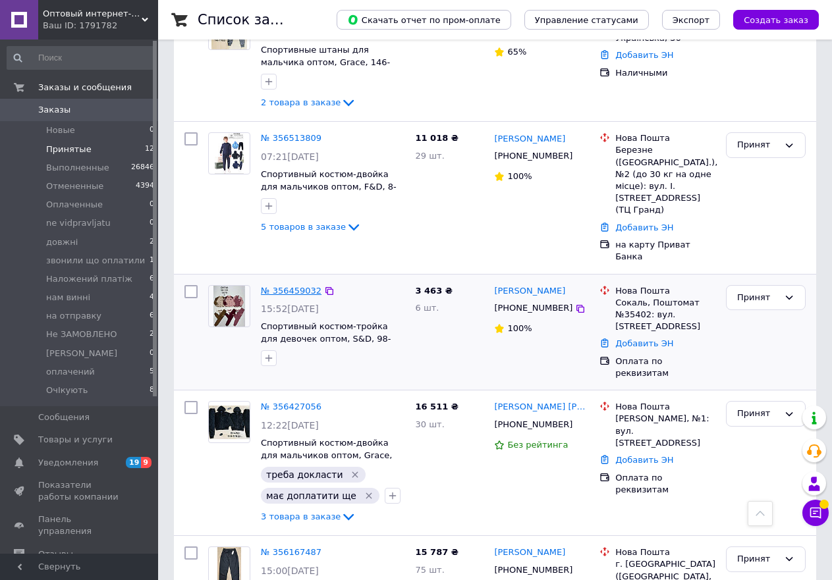
click at [285, 286] on link "№ 356459032" at bounding box center [291, 291] width 61 height 10
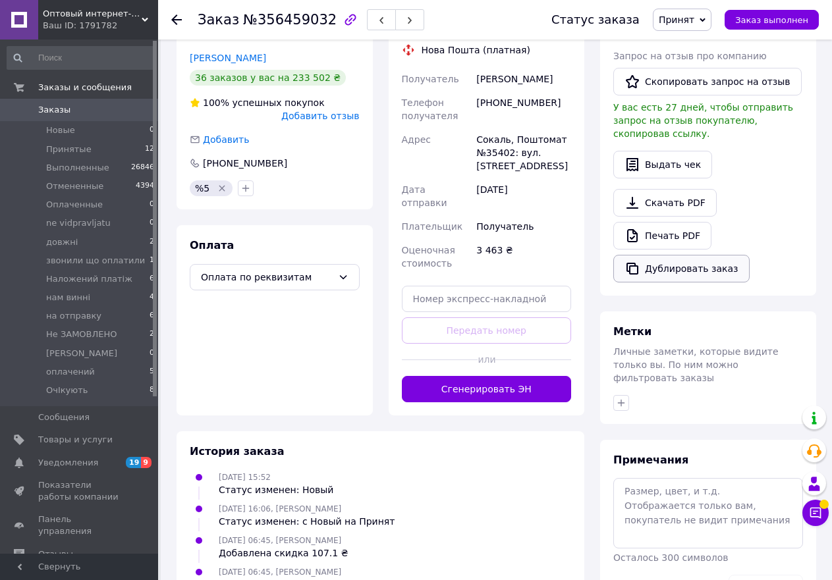
scroll to position [335, 0]
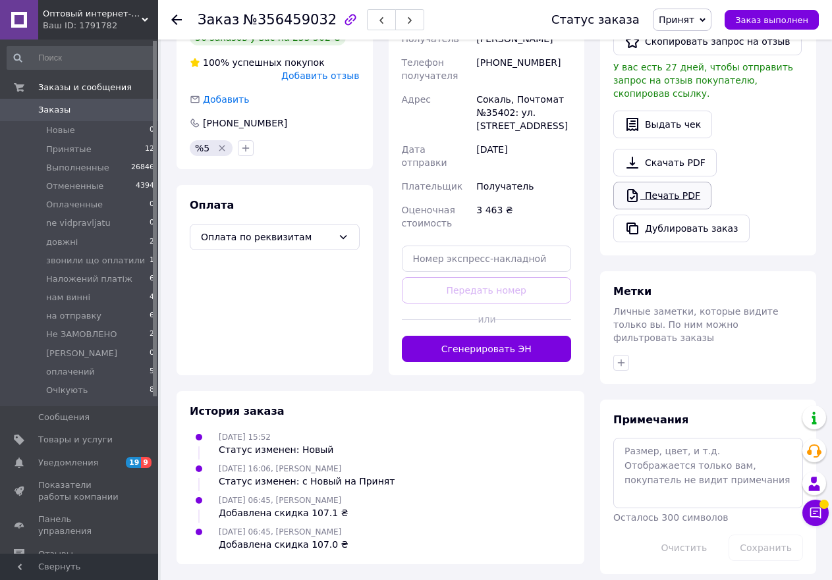
click at [681, 182] on link "Печать PDF" at bounding box center [662, 196] width 98 height 28
click at [710, 25] on span "Принят" at bounding box center [682, 20] width 59 height 22
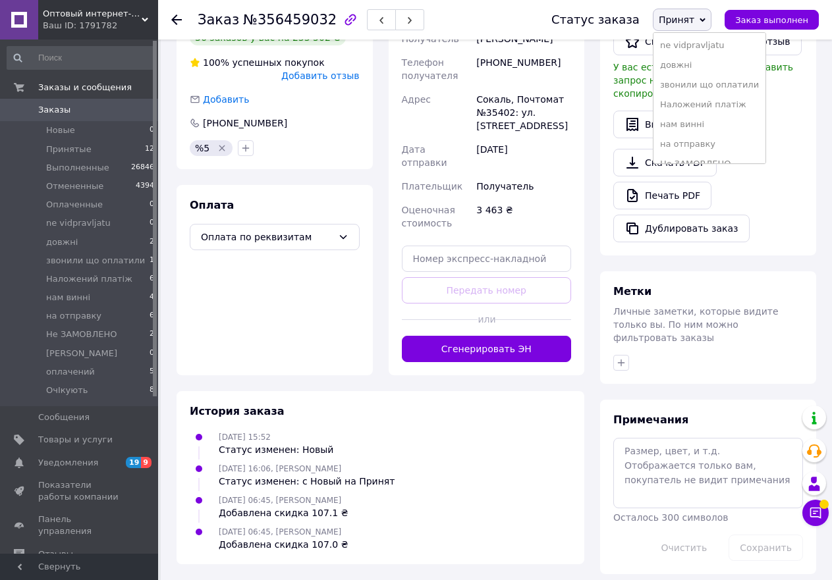
scroll to position [133, 0]
click at [718, 150] on li "ОчІкують" at bounding box center [710, 150] width 112 height 20
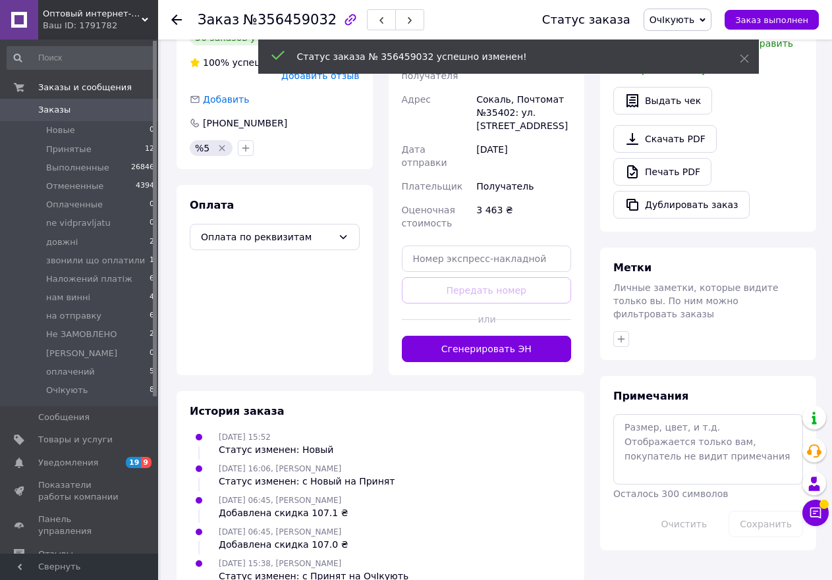
click at [73, 151] on span "Принятые" at bounding box center [68, 150] width 45 height 12
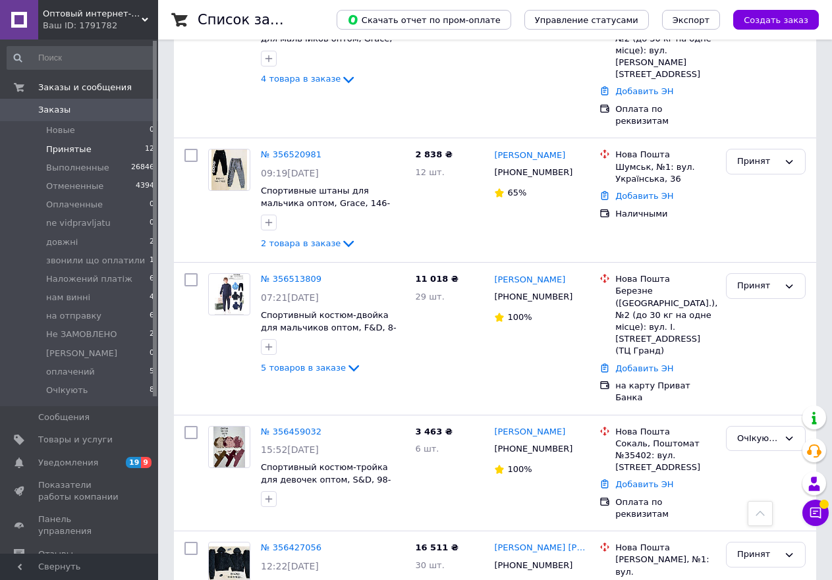
scroll to position [1175, 0]
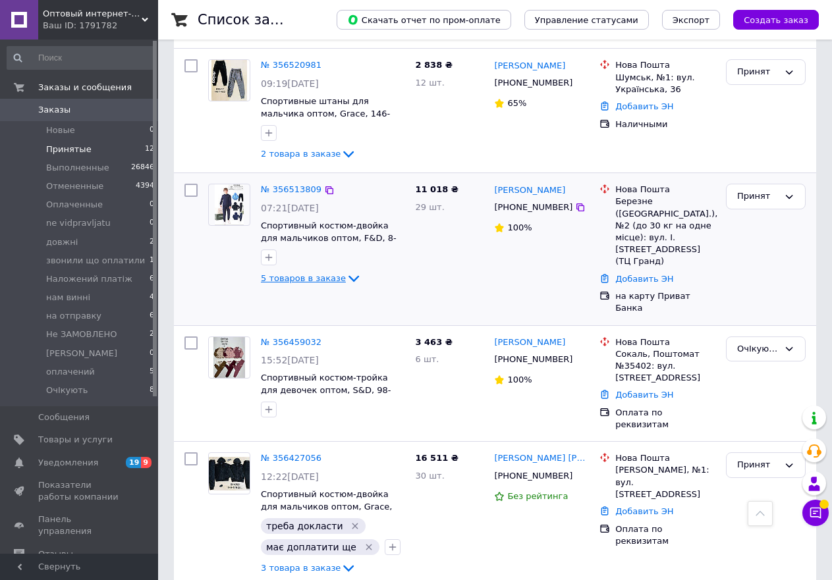
click at [288, 273] on span "5 товаров в заказе" at bounding box center [303, 278] width 85 height 10
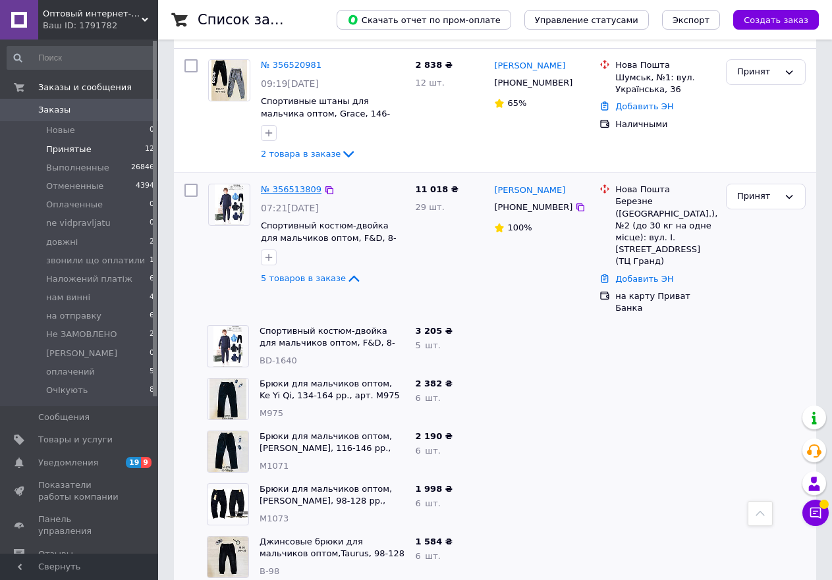
click at [310, 184] on link "№ 356513809" at bounding box center [291, 189] width 61 height 10
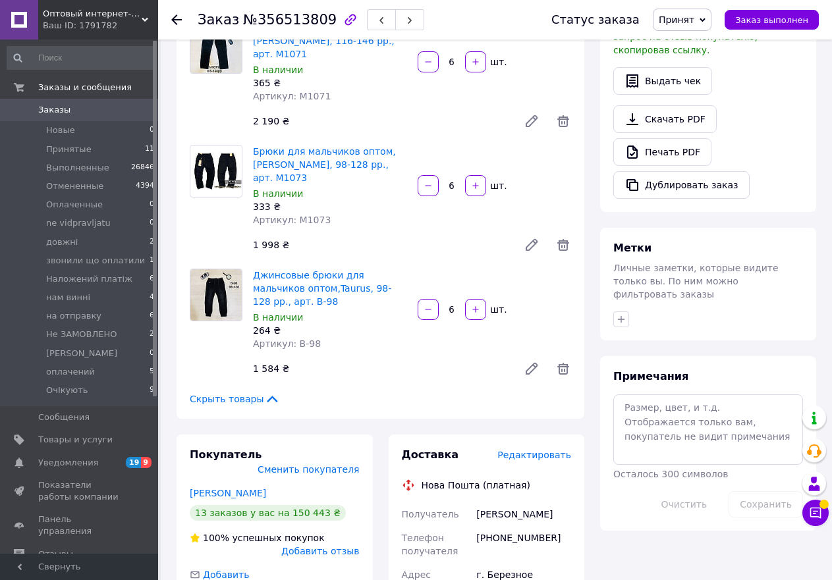
scroll to position [243, 0]
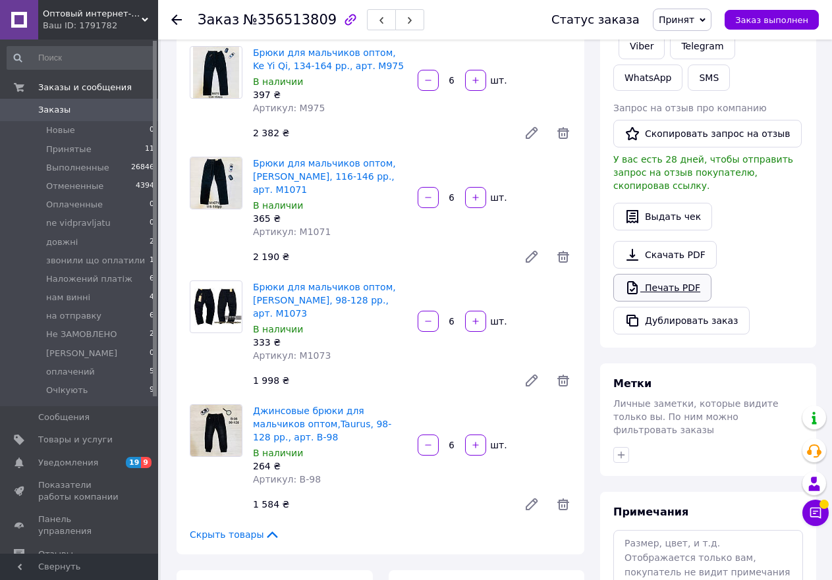
click at [660, 279] on link "Печать PDF" at bounding box center [662, 288] width 98 height 28
click at [685, 20] on span "Принят" at bounding box center [677, 19] width 36 height 11
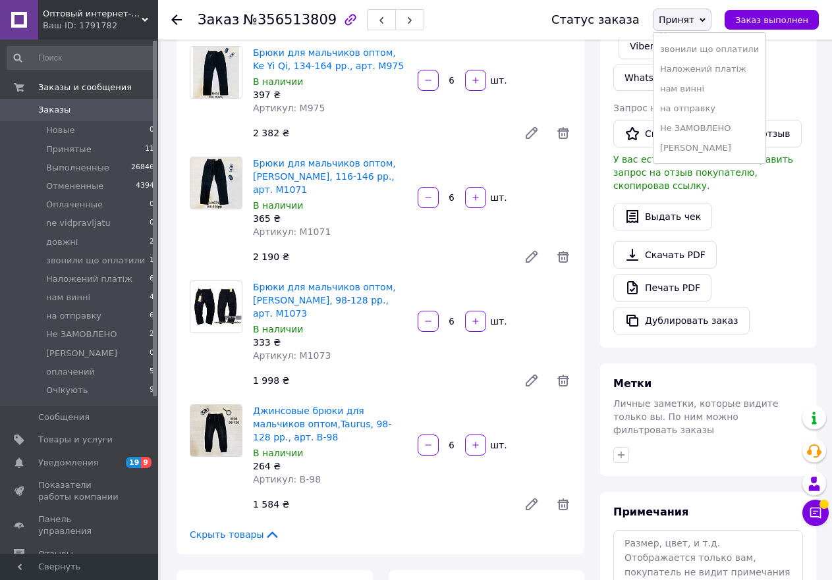
scroll to position [133, 0]
click at [718, 151] on li "ОчІкують" at bounding box center [710, 150] width 112 height 20
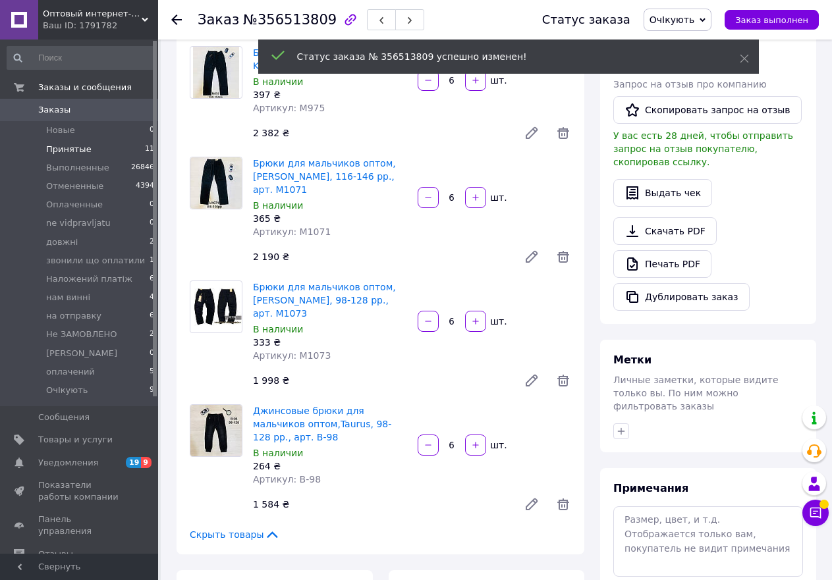
click at [84, 152] on span "Принятые" at bounding box center [68, 150] width 45 height 12
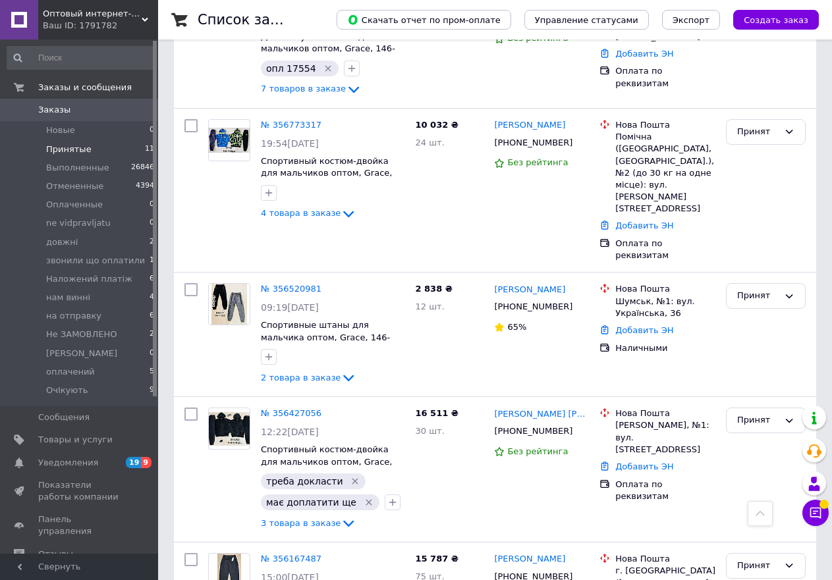
scroll to position [998, 0]
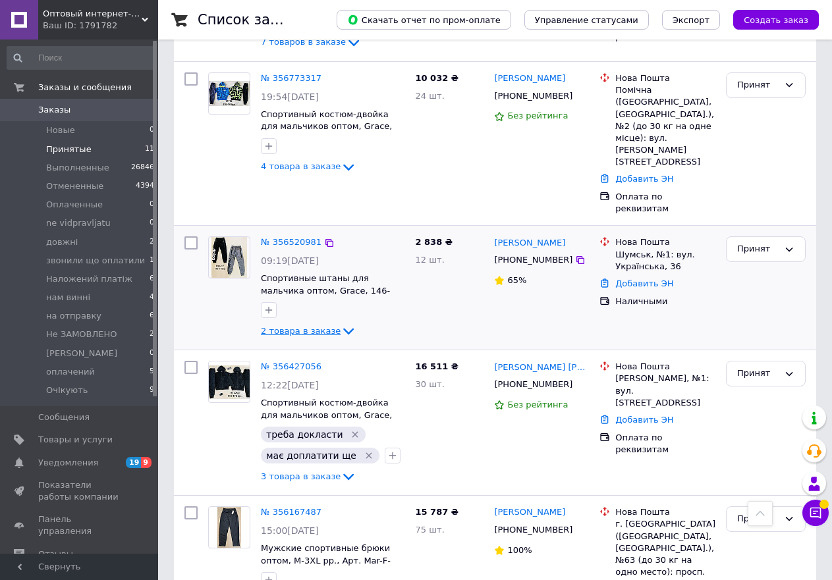
click at [302, 326] on span "2 товара в заказе" at bounding box center [301, 331] width 80 height 10
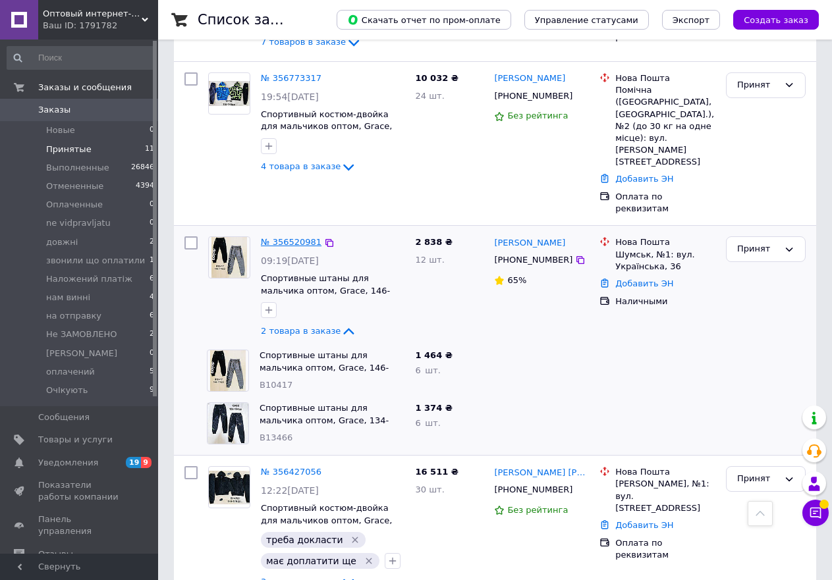
click at [297, 237] on link "№ 356520981" at bounding box center [291, 242] width 61 height 10
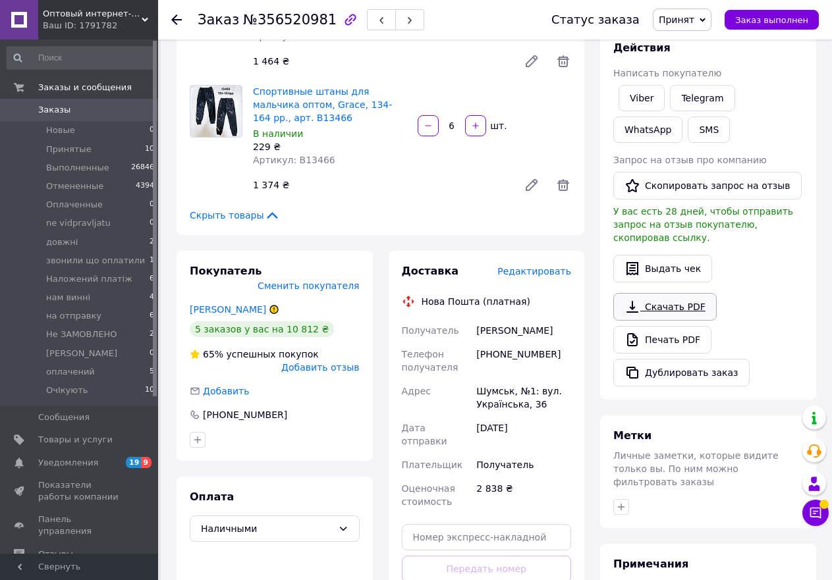
scroll to position [190, 0]
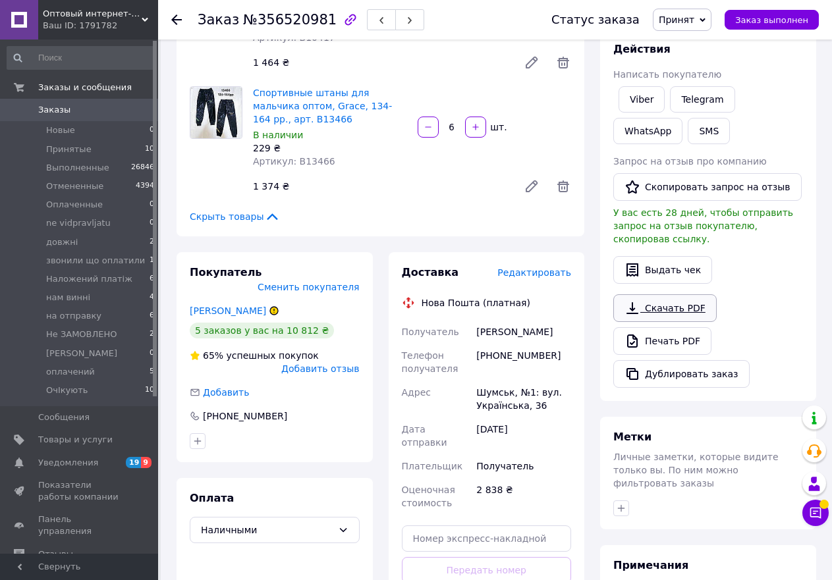
click at [671, 297] on link "Скачать PDF" at bounding box center [664, 309] width 103 height 28
click at [662, 330] on link "Печать PDF" at bounding box center [662, 341] width 98 height 28
click at [683, 19] on span "Принят" at bounding box center [677, 19] width 36 height 11
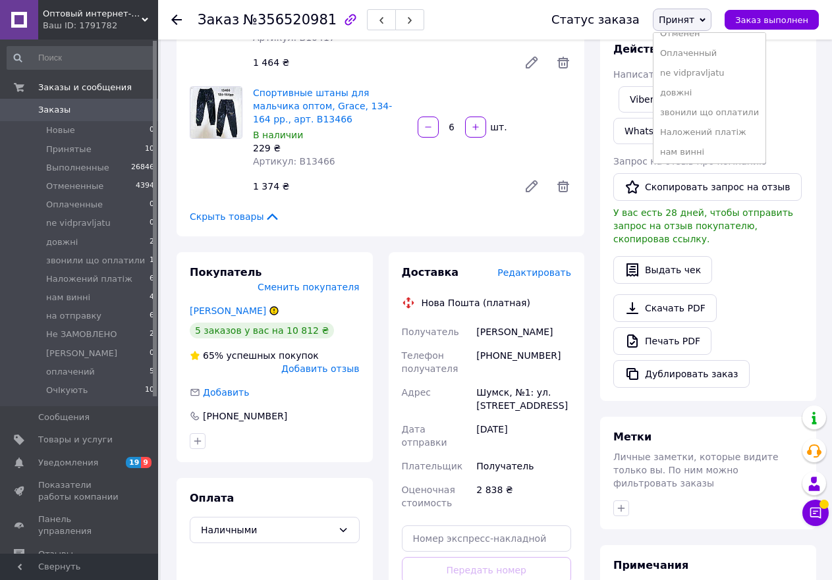
scroll to position [133, 0]
click at [719, 152] on li "ОчІкують" at bounding box center [710, 150] width 112 height 20
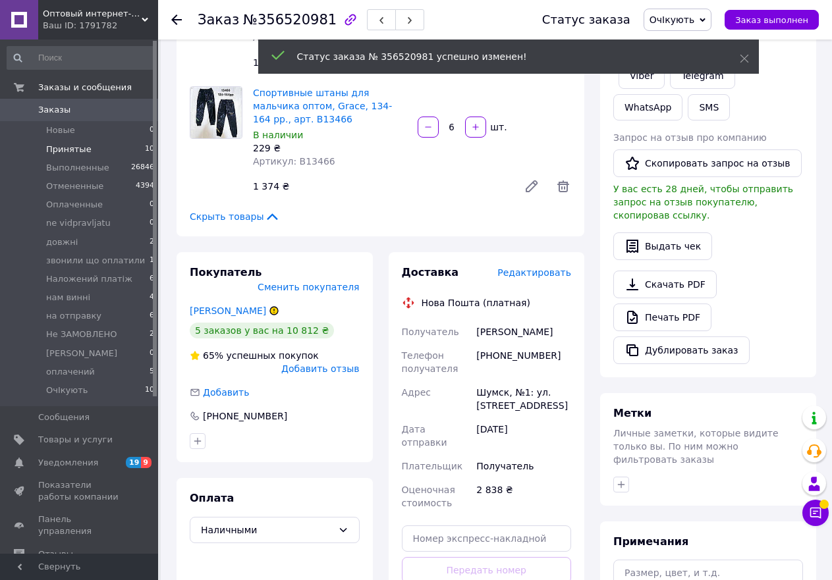
click at [84, 146] on span "Принятые" at bounding box center [68, 150] width 45 height 12
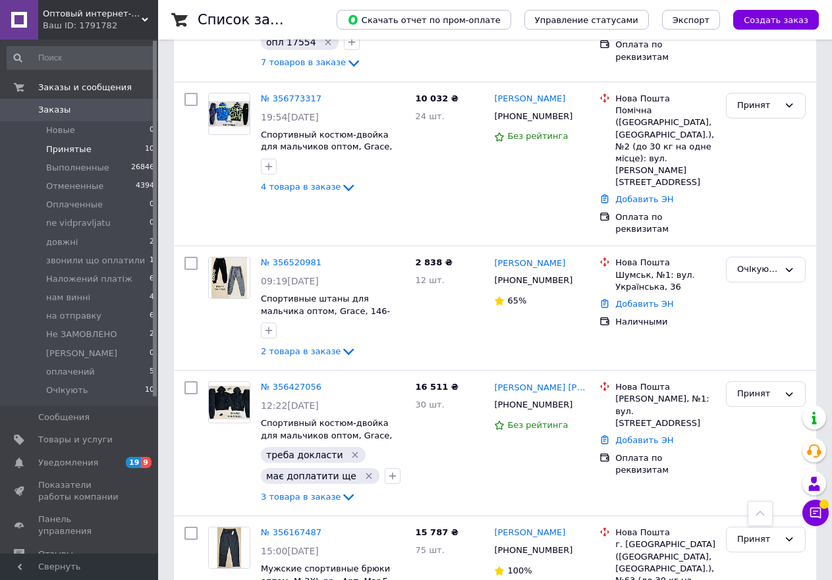
scroll to position [998, 0]
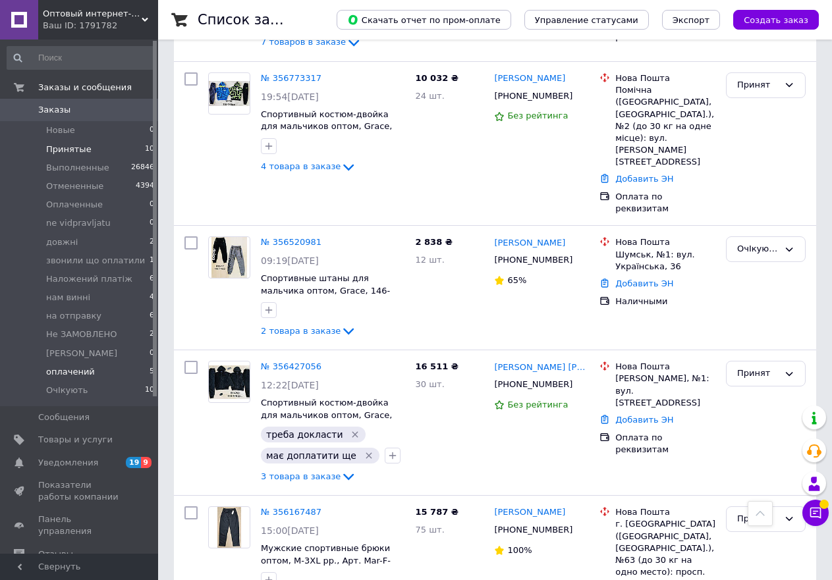
click at [85, 375] on span "оплачений" at bounding box center [70, 372] width 49 height 12
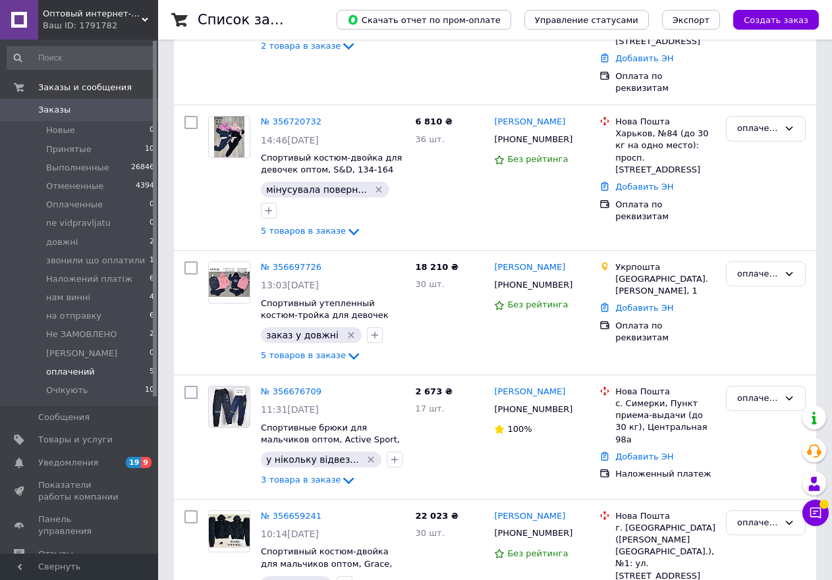
scroll to position [355, 0]
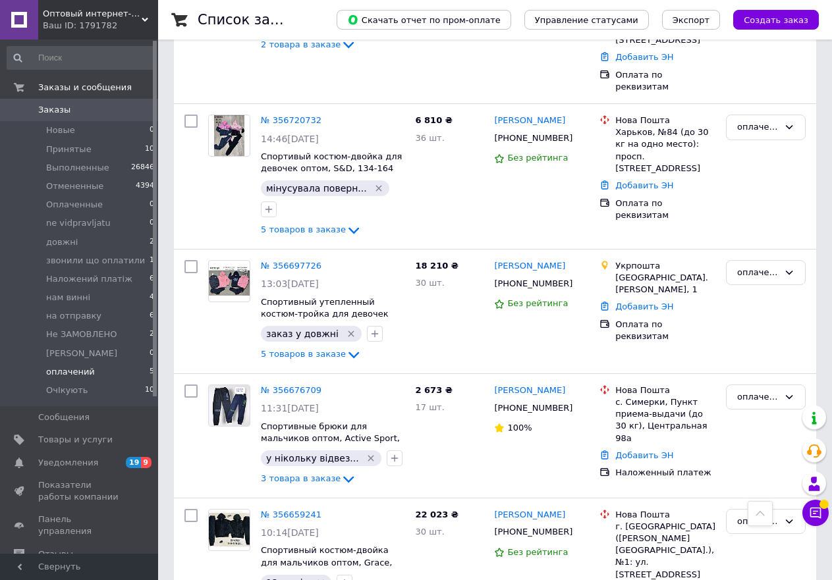
click at [90, 24] on div "Ваш ID: 1791782" at bounding box center [100, 26] width 115 height 12
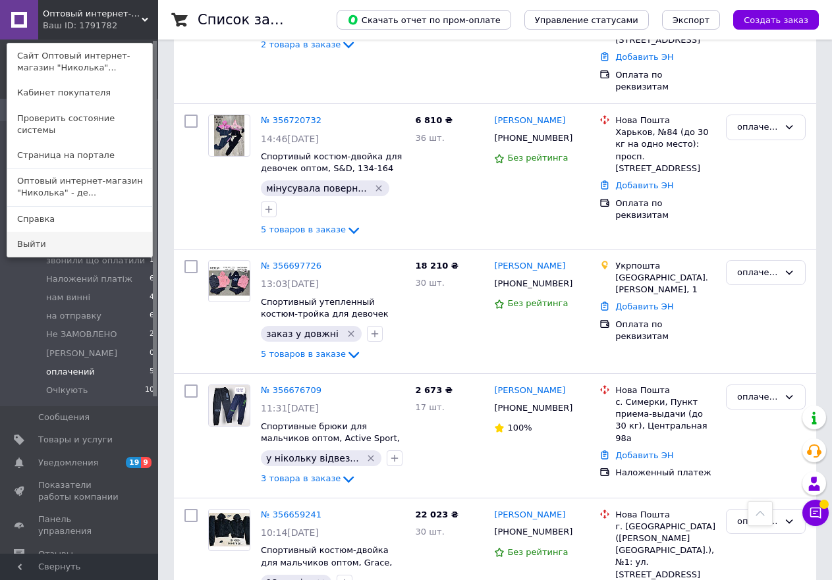
click at [59, 234] on link "Выйти" at bounding box center [79, 244] width 145 height 25
